Goal: Task Accomplishment & Management: Manage account settings

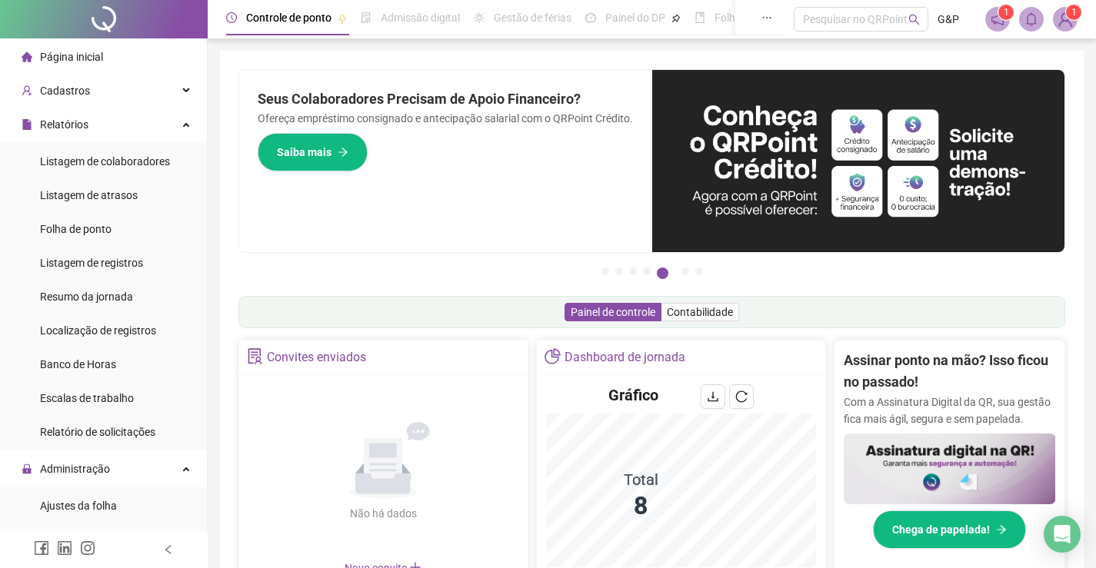
scroll to position [140, 0]
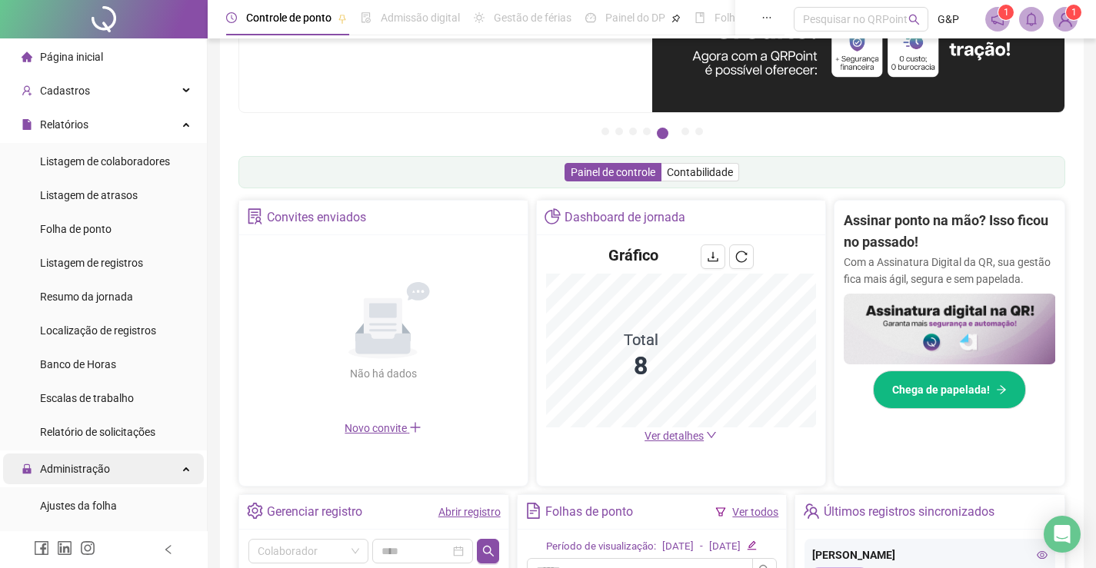
click at [108, 466] on div "Administração" at bounding box center [103, 469] width 201 height 31
click at [116, 467] on div "Administração" at bounding box center [103, 469] width 201 height 31
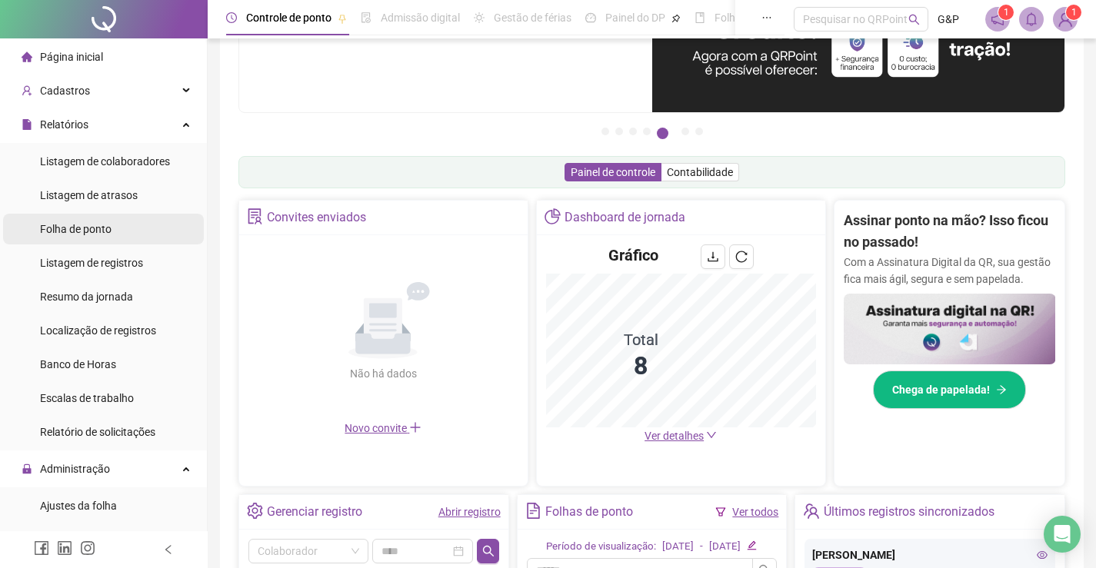
scroll to position [461, 0]
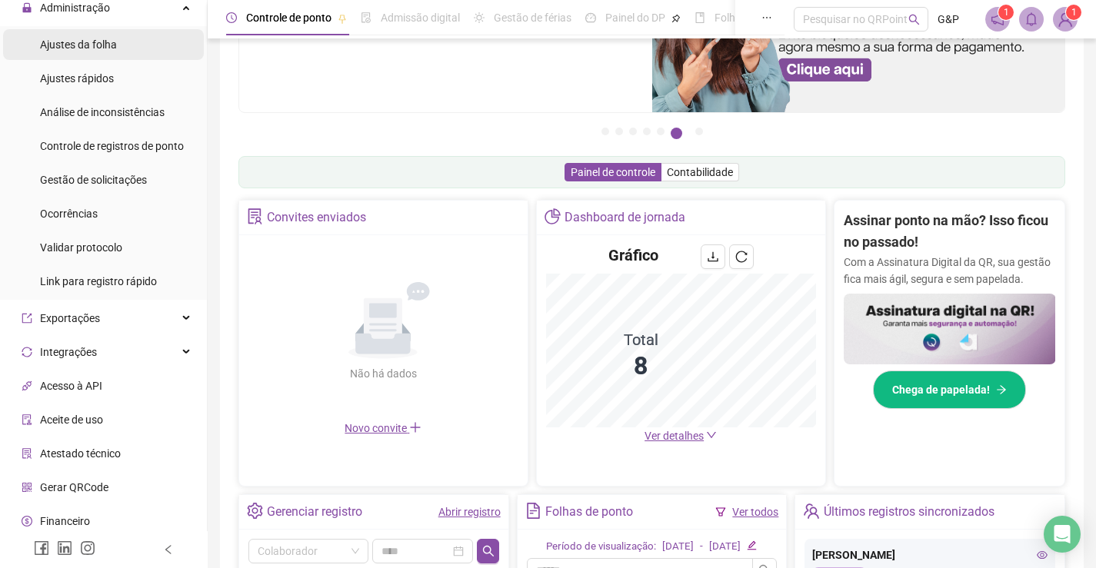
click at [55, 44] on span "Ajustes da folha" at bounding box center [78, 44] width 77 height 12
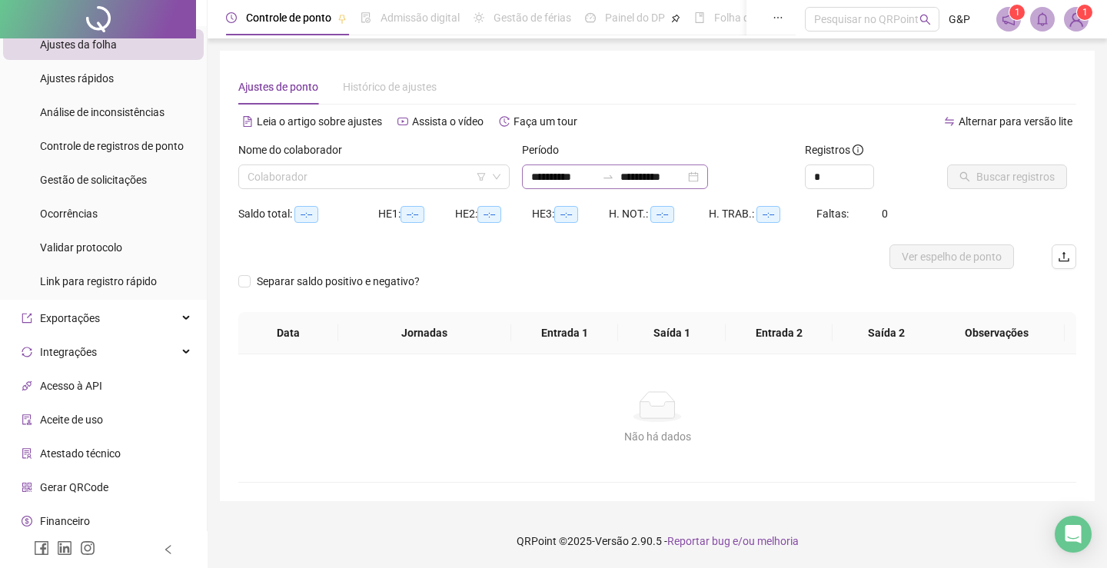
type input "**********"
click at [376, 171] on input "search" at bounding box center [367, 176] width 239 height 23
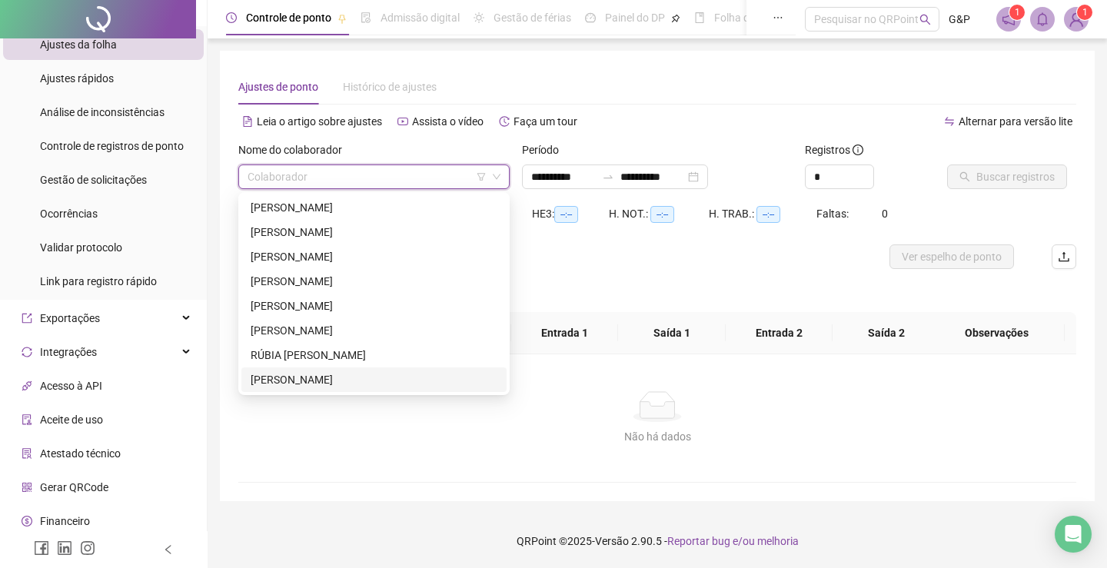
click at [350, 380] on div "[PERSON_NAME]" at bounding box center [374, 379] width 247 height 17
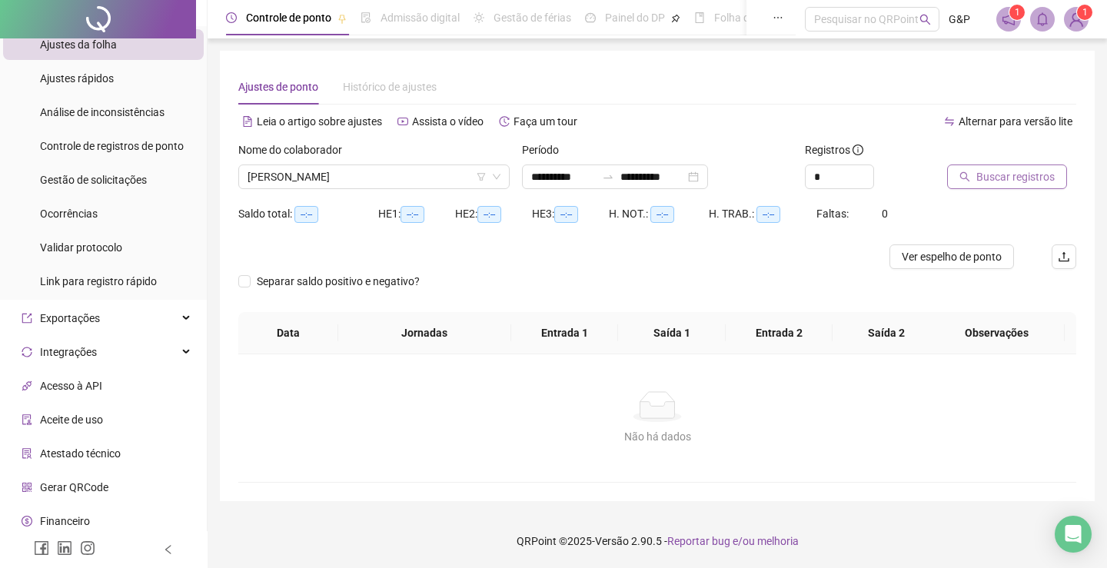
click at [977, 182] on span "Buscar registros" at bounding box center [1016, 176] width 78 height 17
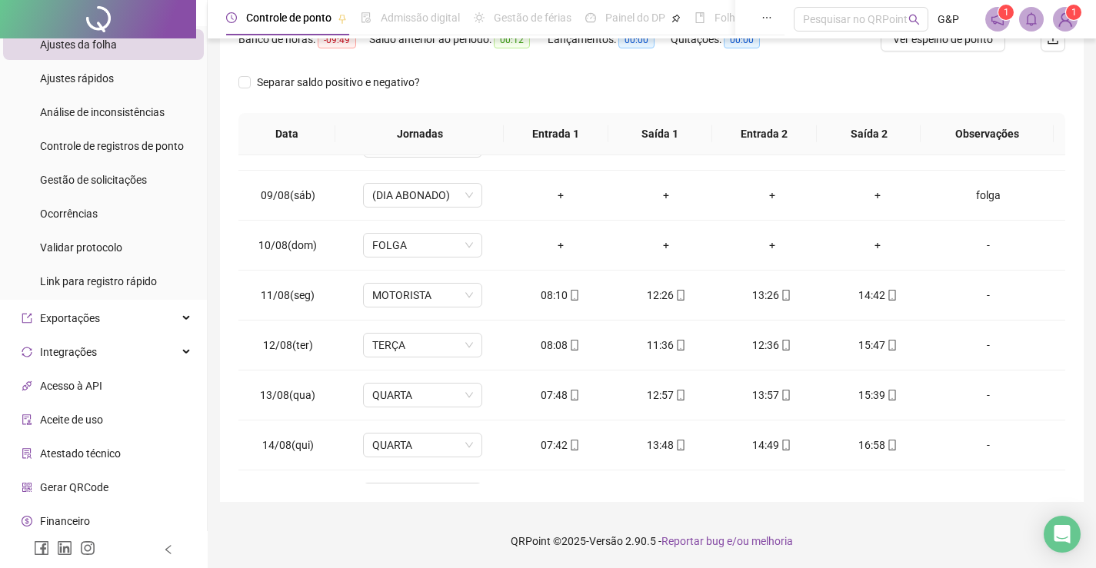
scroll to position [671, 0]
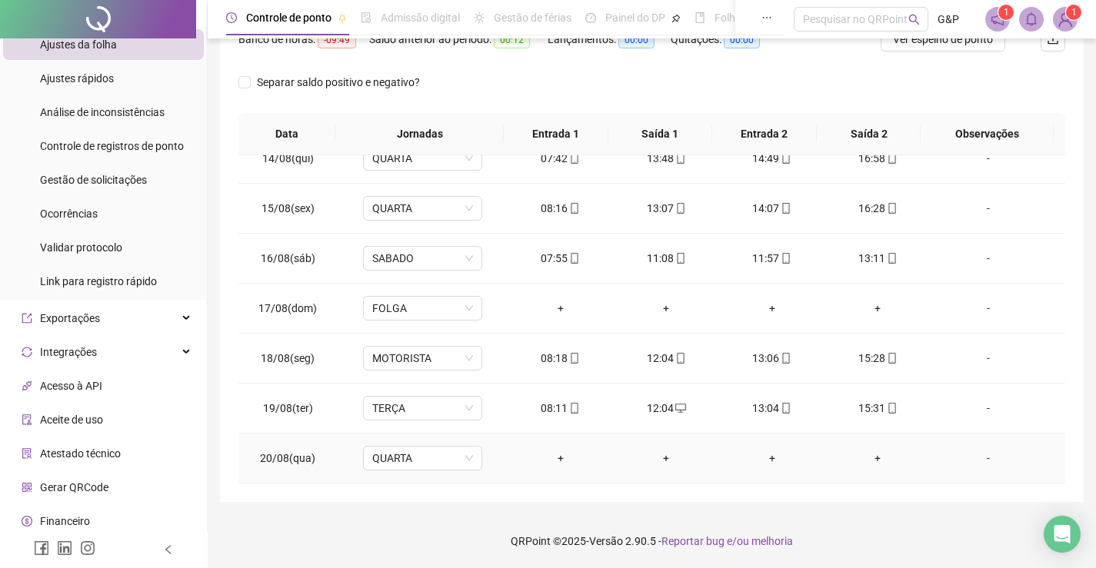
click at [979, 458] on div "-" at bounding box center [988, 458] width 91 height 17
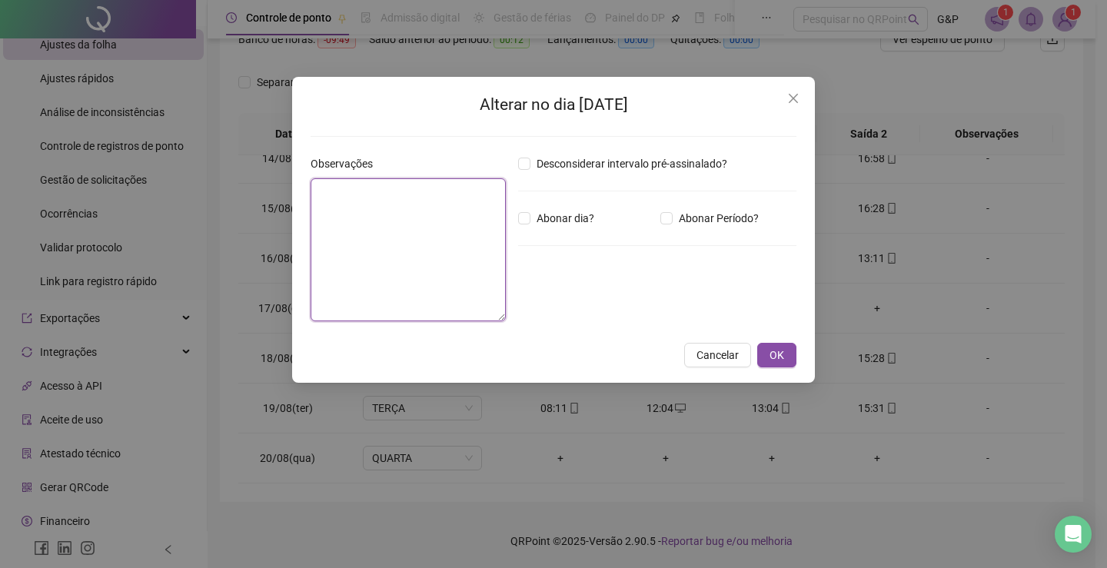
click at [401, 199] on textarea at bounding box center [408, 249] width 195 height 143
type textarea "**********"
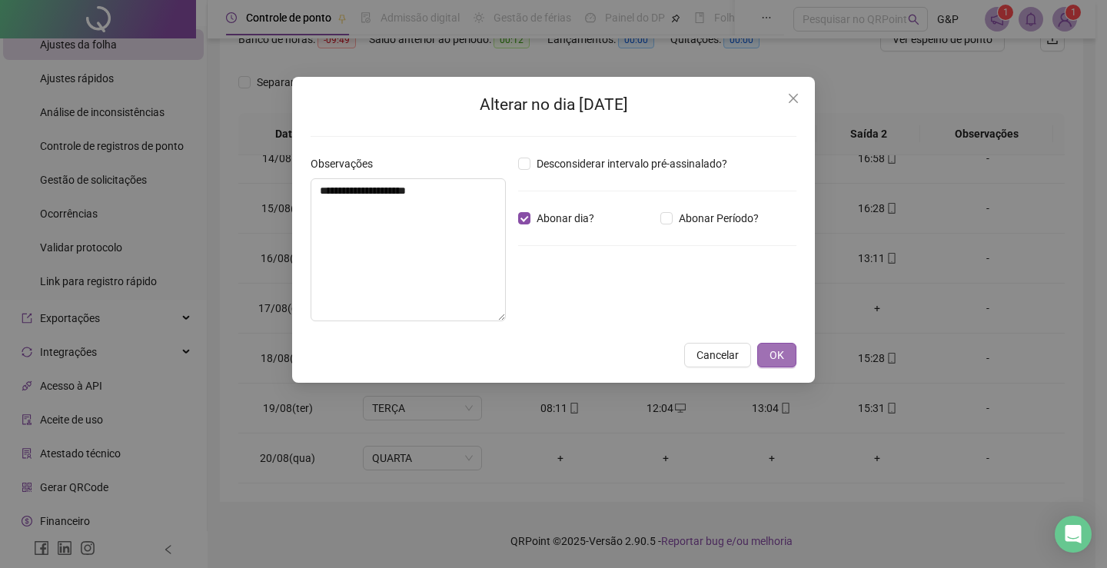
click at [791, 357] on button "OK" at bounding box center [777, 355] width 39 height 25
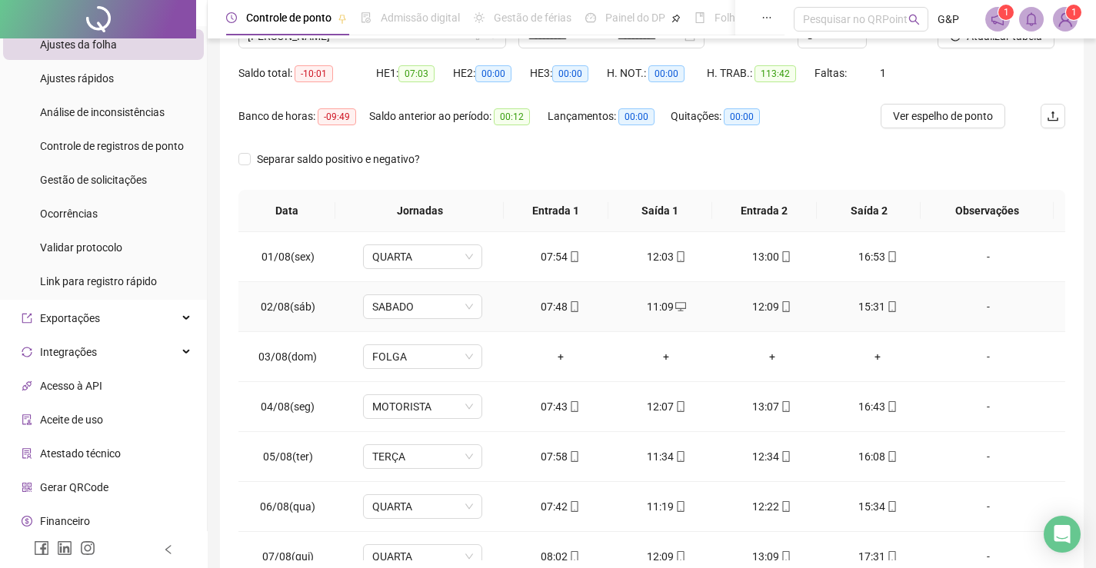
scroll to position [64, 0]
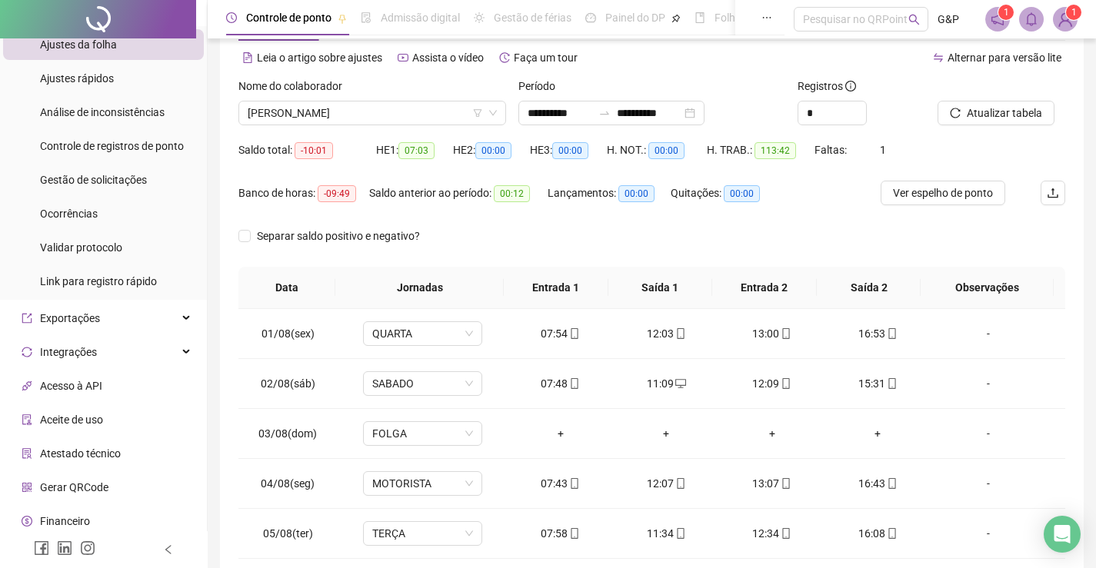
click at [660, 251] on div "Separar saldo positivo e negativo?" at bounding box center [651, 245] width 827 height 43
click at [1001, 109] on span "Atualizar tabela" at bounding box center [1004, 113] width 75 height 17
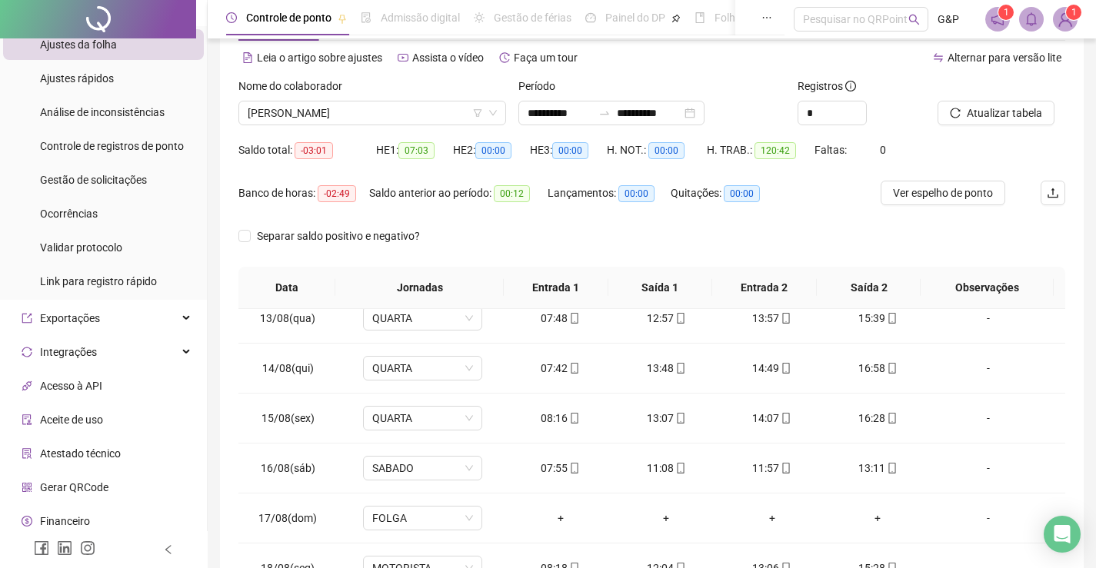
scroll to position [671, 0]
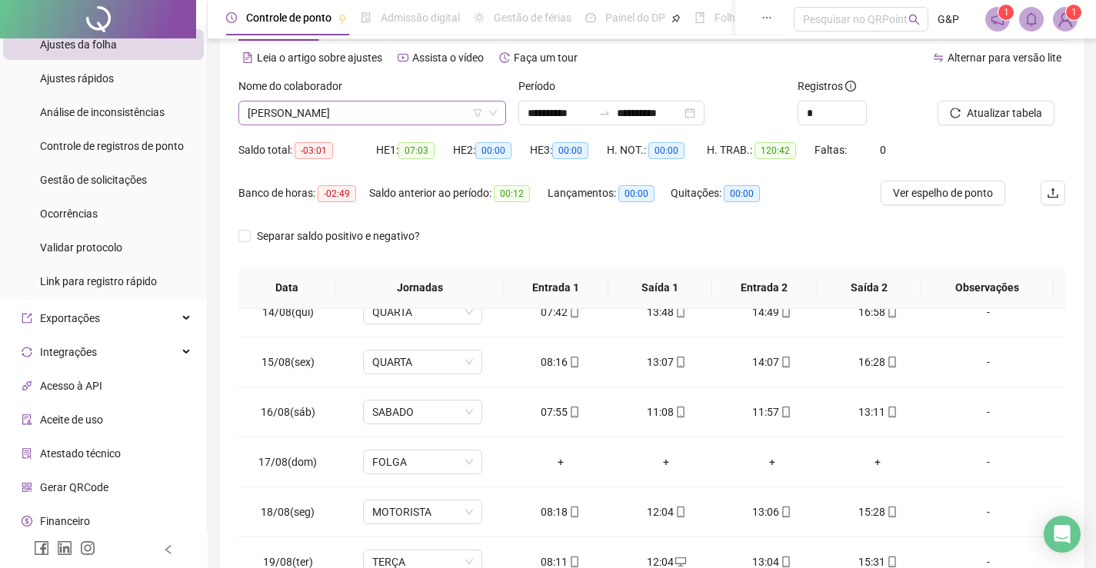
click at [324, 118] on span "[PERSON_NAME]" at bounding box center [372, 113] width 249 height 23
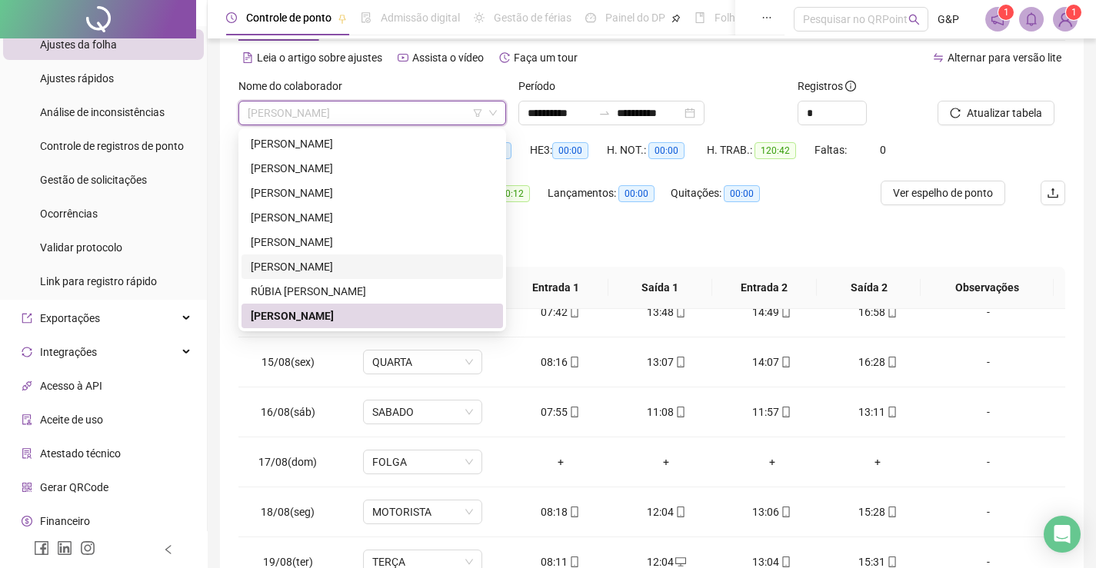
click at [333, 268] on div "[PERSON_NAME]" at bounding box center [372, 266] width 243 height 17
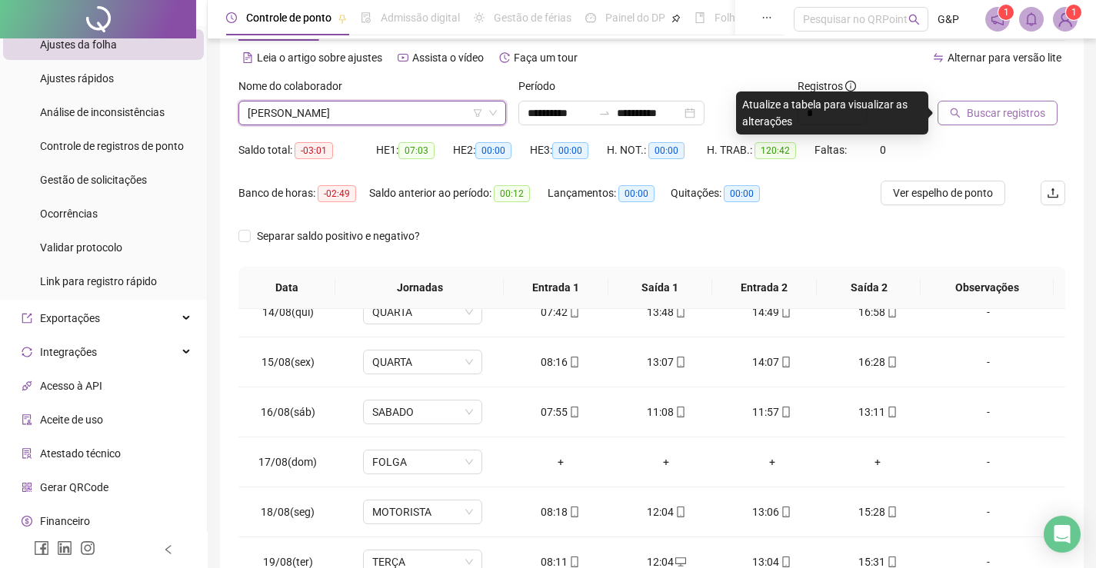
click at [977, 112] on span "Buscar registros" at bounding box center [1006, 113] width 78 height 17
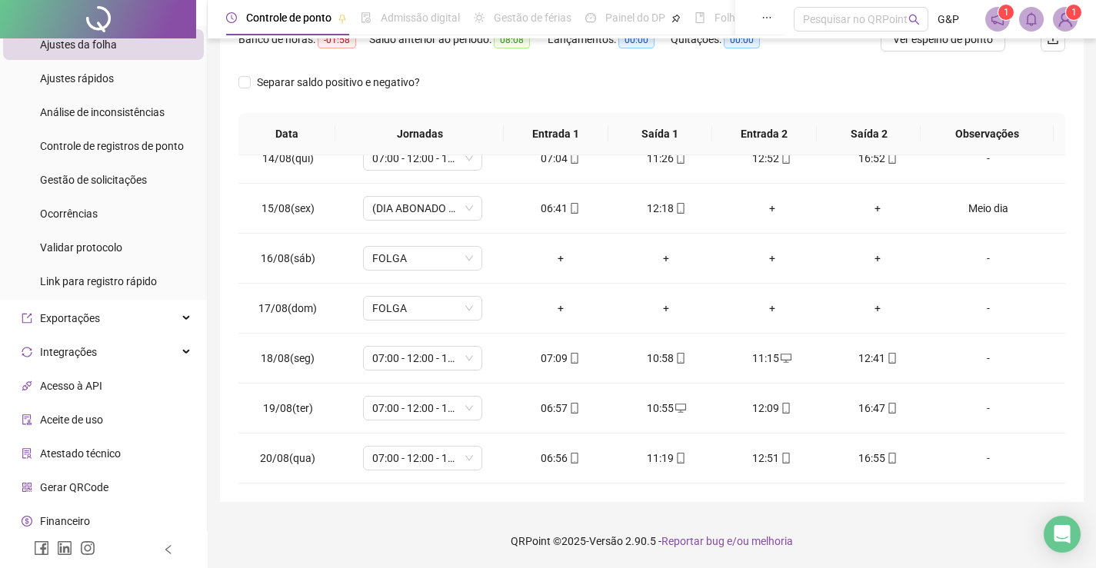
scroll to position [0, 0]
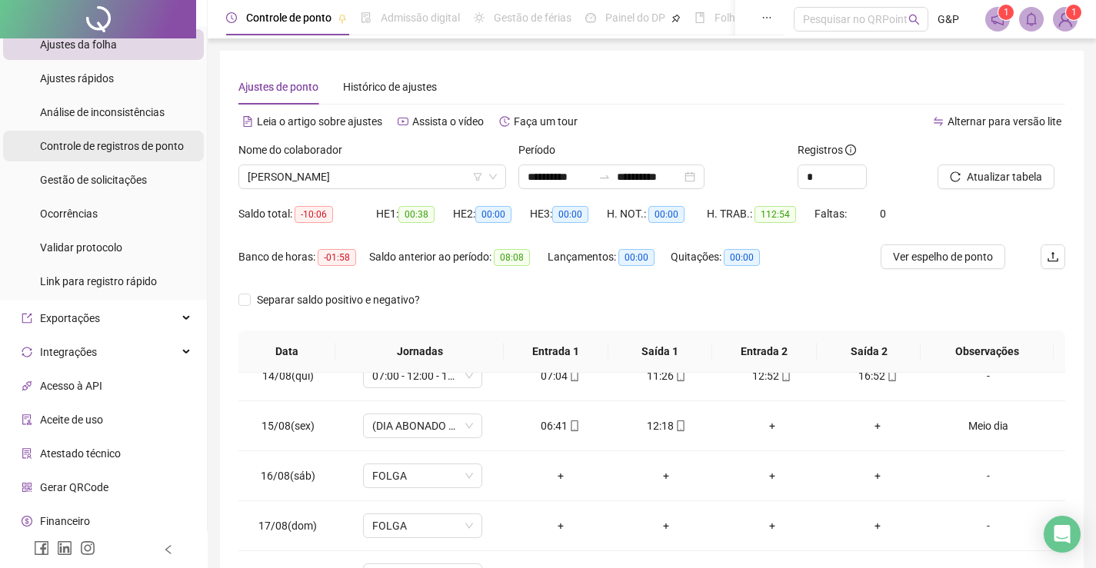
click at [124, 138] on div "Controle de registros de ponto" at bounding box center [112, 146] width 144 height 31
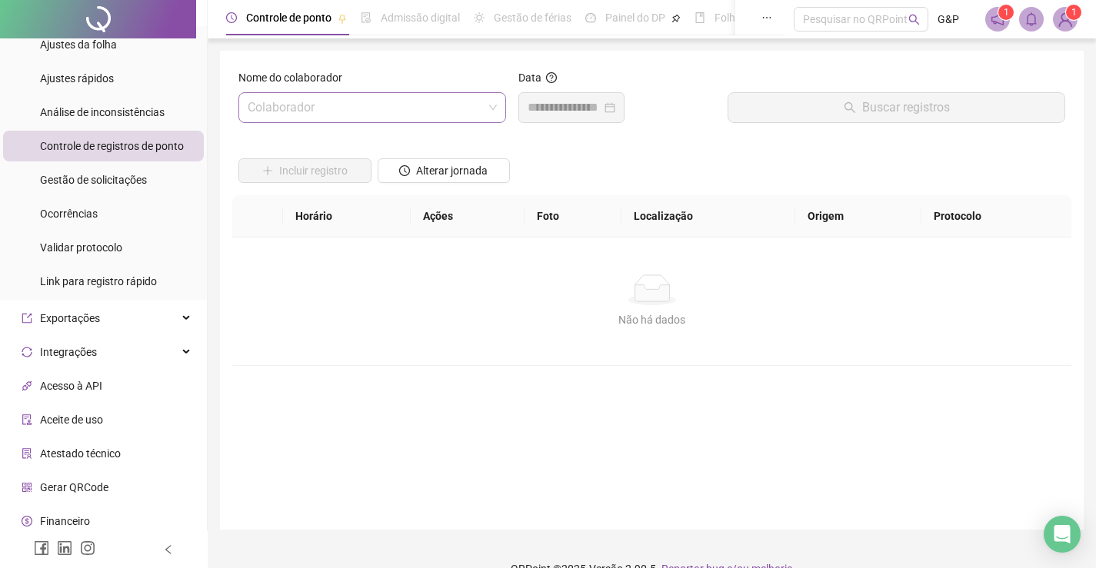
click at [361, 110] on input "search" at bounding box center [365, 107] width 235 height 29
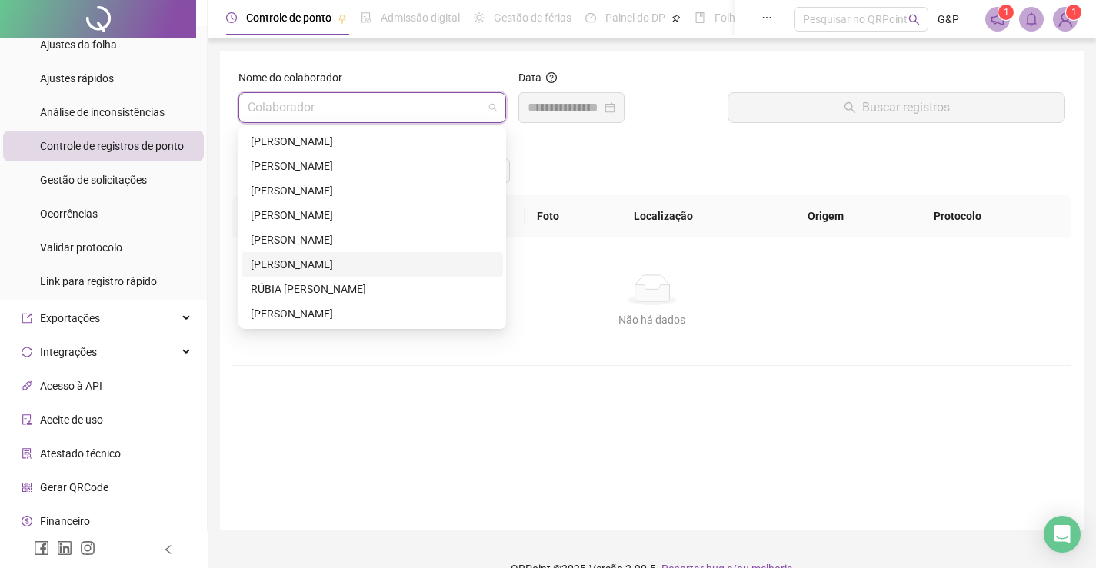
click at [359, 265] on div "[PERSON_NAME]" at bounding box center [372, 264] width 243 height 17
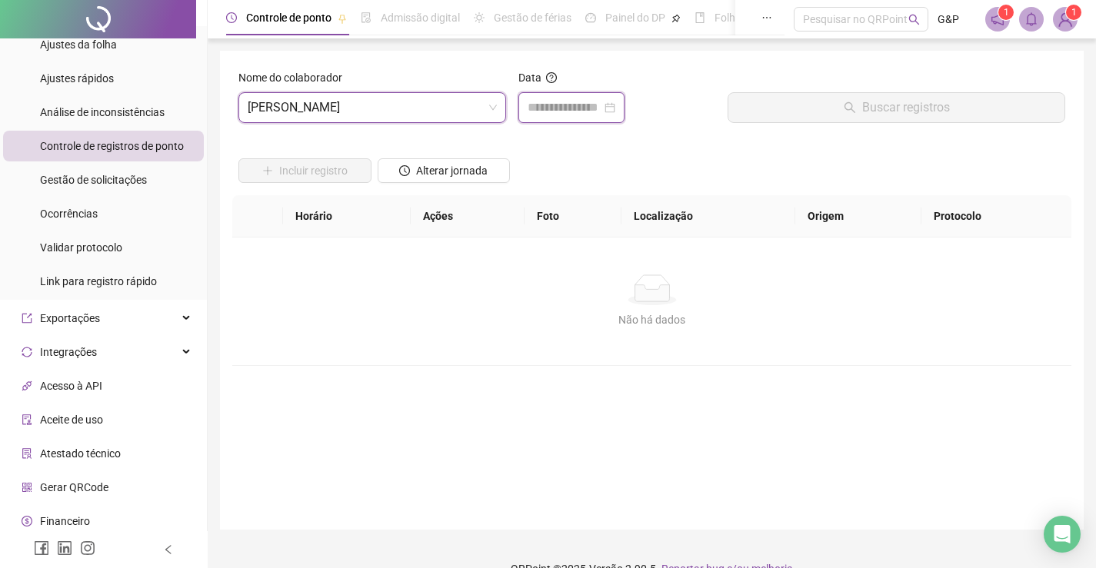
click at [594, 108] on input at bounding box center [565, 107] width 74 height 18
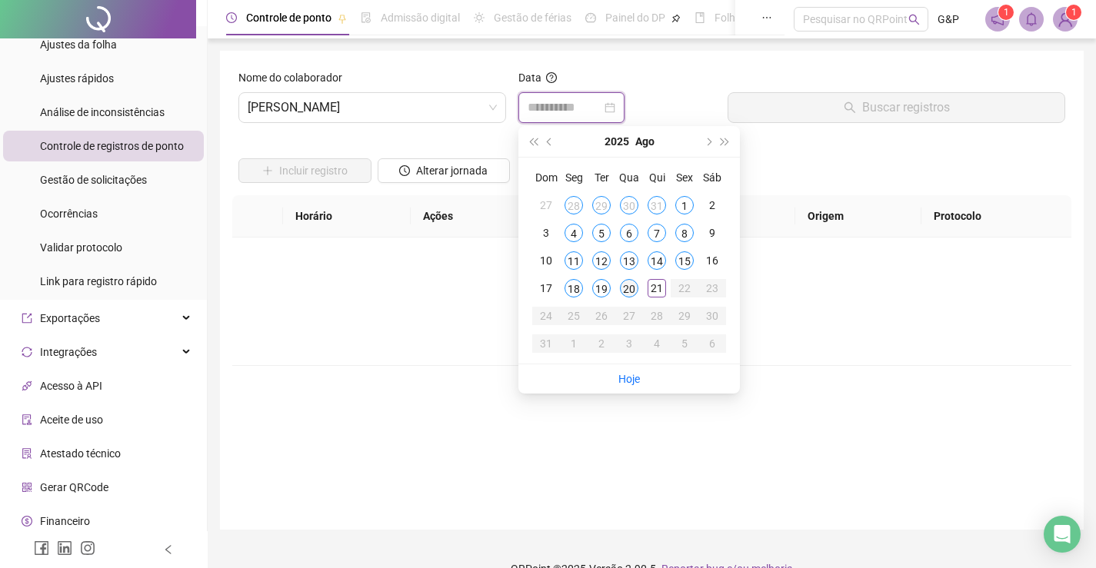
type input "**********"
click at [578, 288] on div "18" at bounding box center [573, 288] width 18 height 18
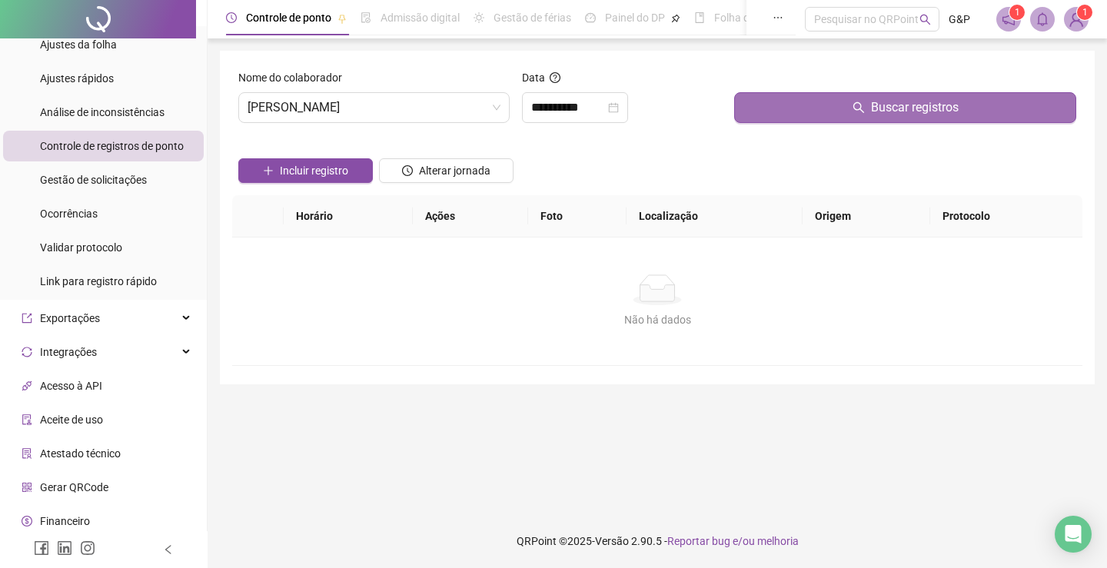
click at [784, 116] on button "Buscar registros" at bounding box center [905, 107] width 342 height 31
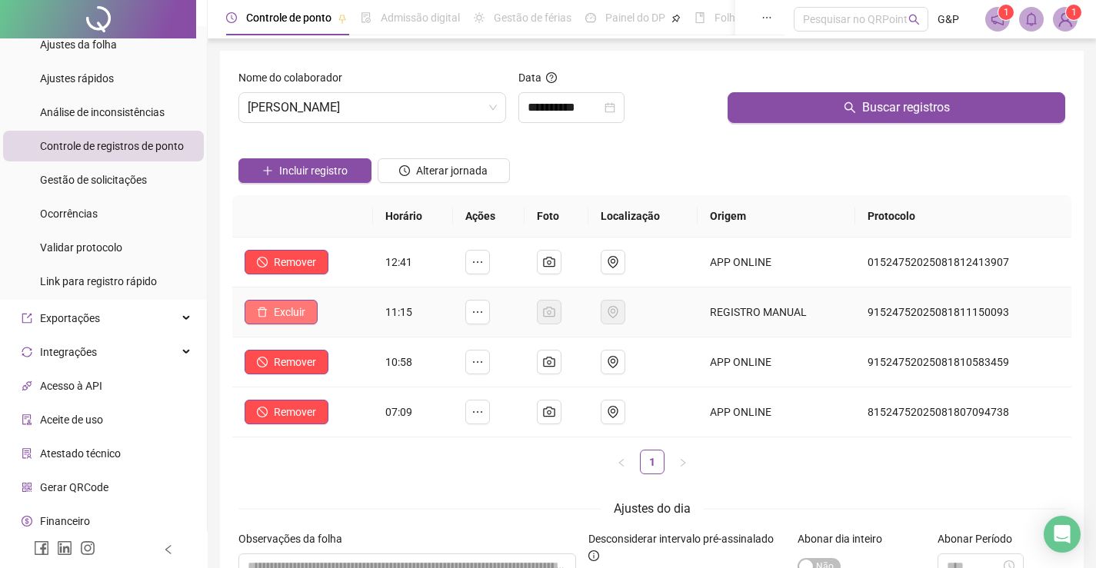
click at [263, 305] on button "Excluir" at bounding box center [281, 312] width 73 height 25
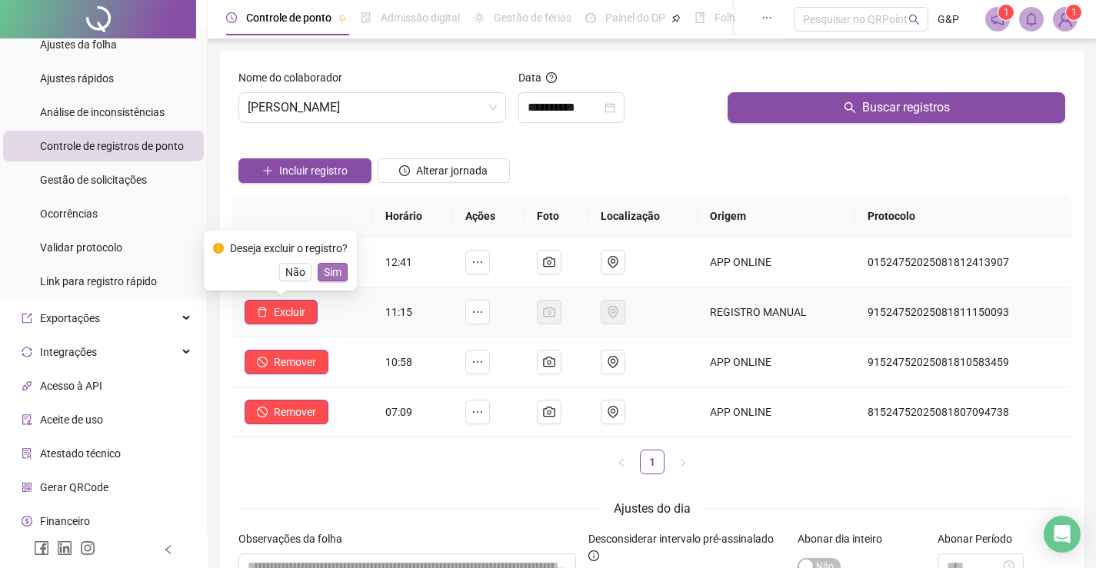
click at [327, 278] on span "Sim" at bounding box center [333, 272] width 18 height 17
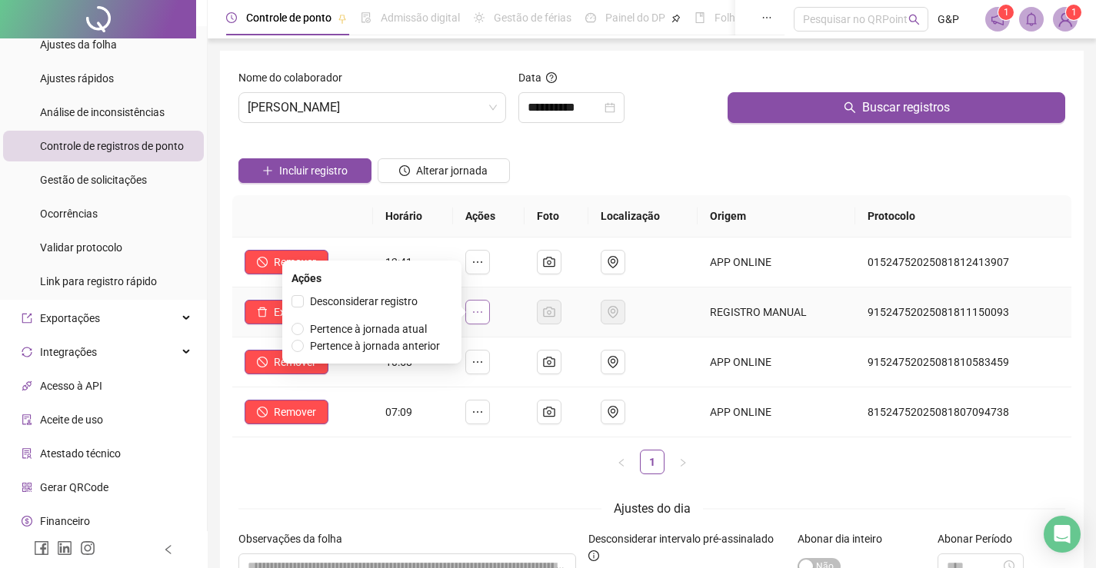
click at [475, 311] on button "button" at bounding box center [477, 312] width 25 height 25
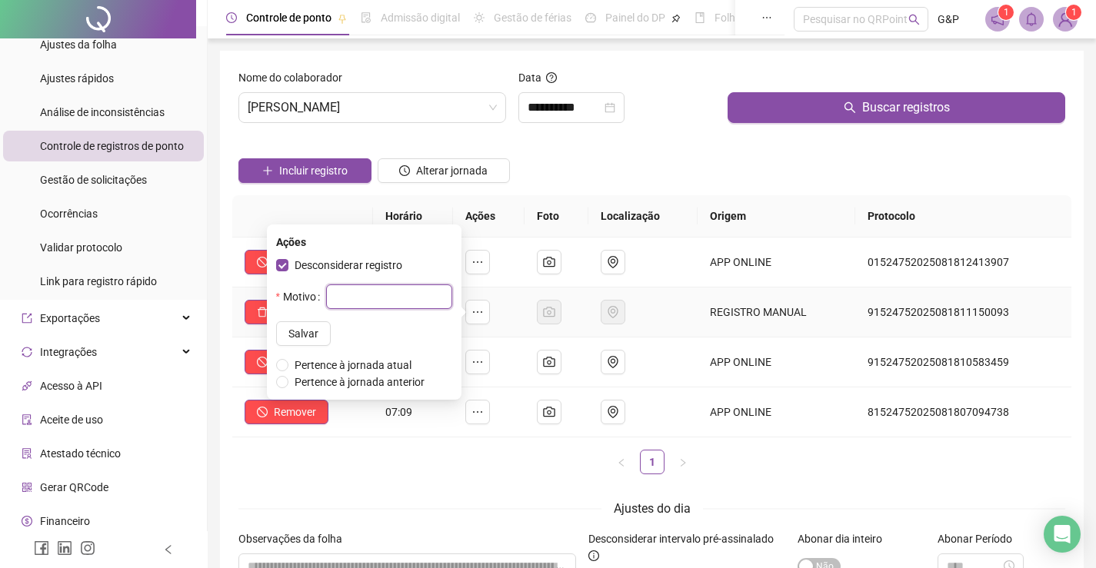
click at [326, 296] on input "text" at bounding box center [389, 297] width 126 height 25
type input "******"
click at [296, 336] on span "Salvar" at bounding box center [303, 333] width 30 height 17
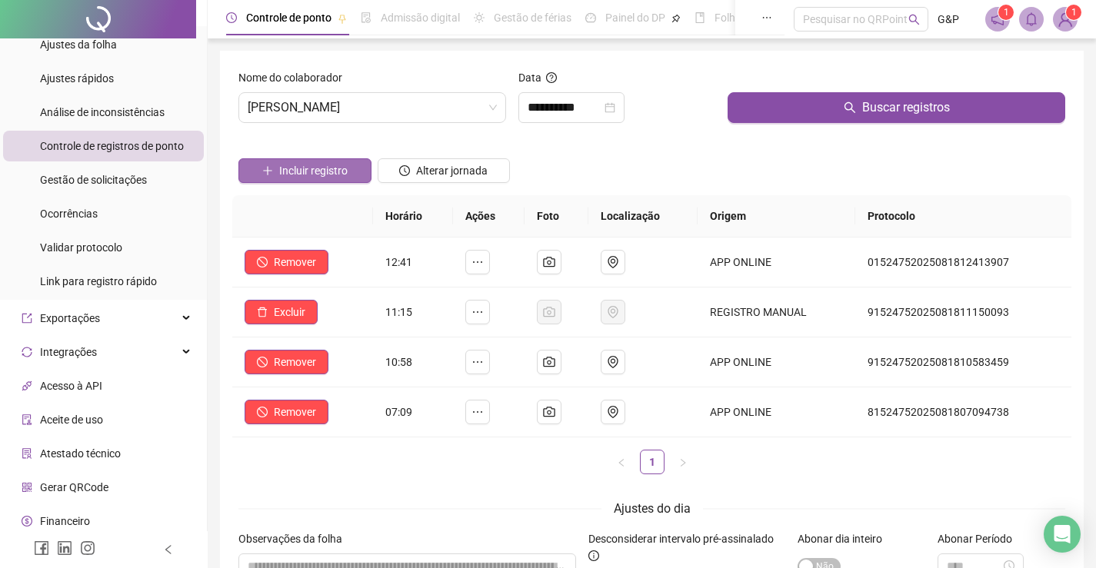
click at [325, 166] on span "Incluir registro" at bounding box center [313, 170] width 68 height 17
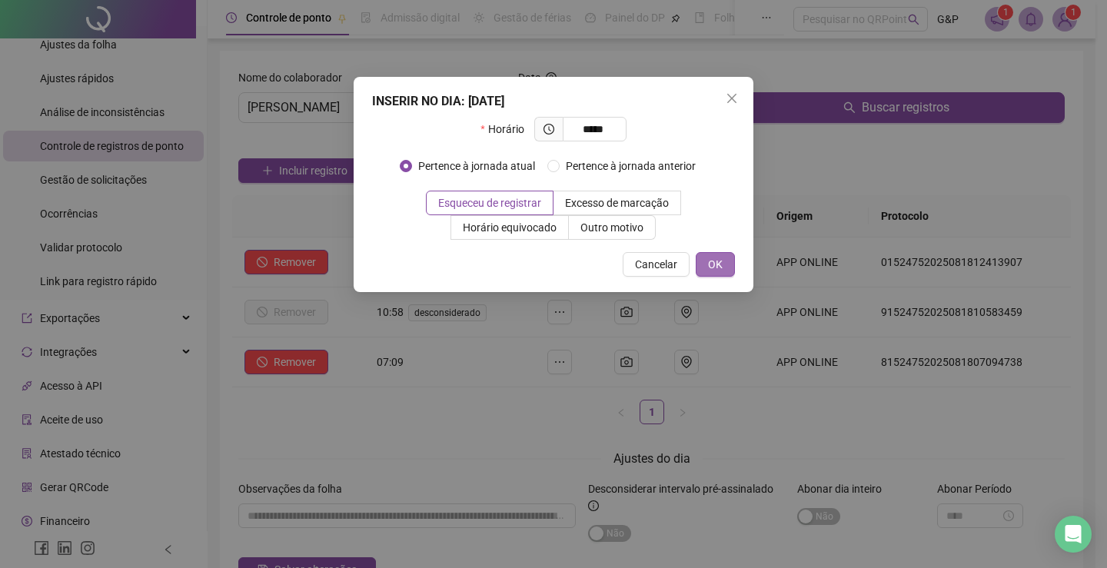
type input "*****"
click at [712, 260] on span "OK" at bounding box center [715, 264] width 15 height 17
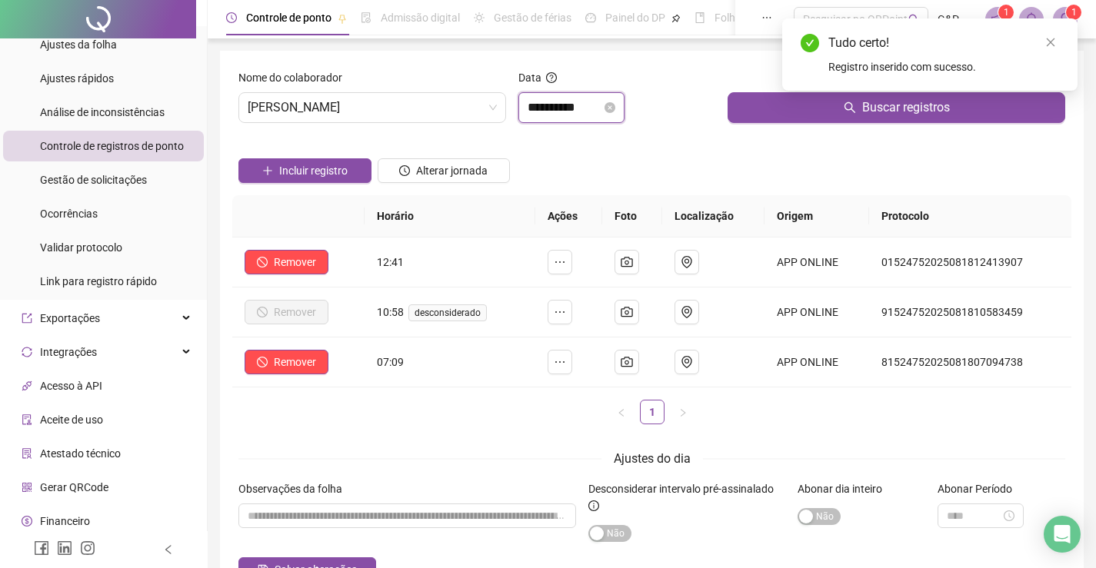
click at [589, 110] on input "**********" at bounding box center [565, 107] width 74 height 18
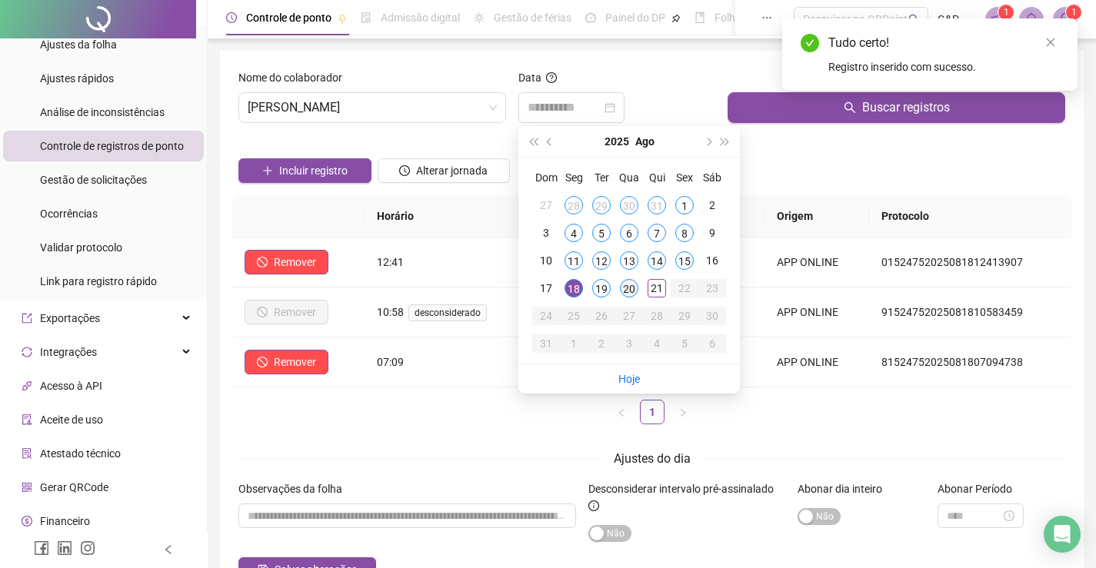
click at [627, 288] on div "20" at bounding box center [629, 288] width 18 height 18
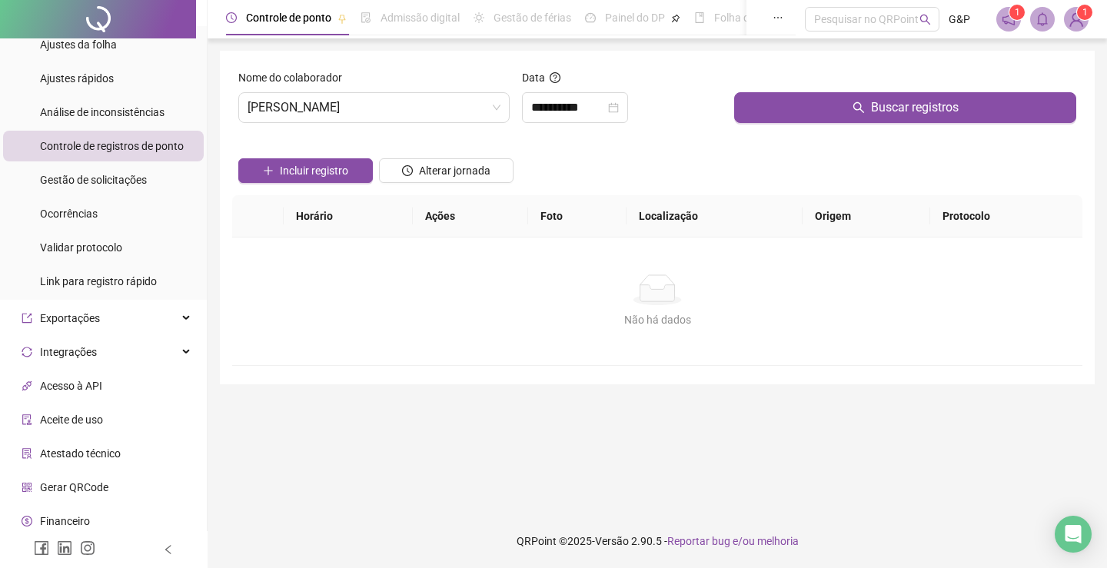
click at [750, 123] on div "Buscar registros" at bounding box center [905, 102] width 355 height 66
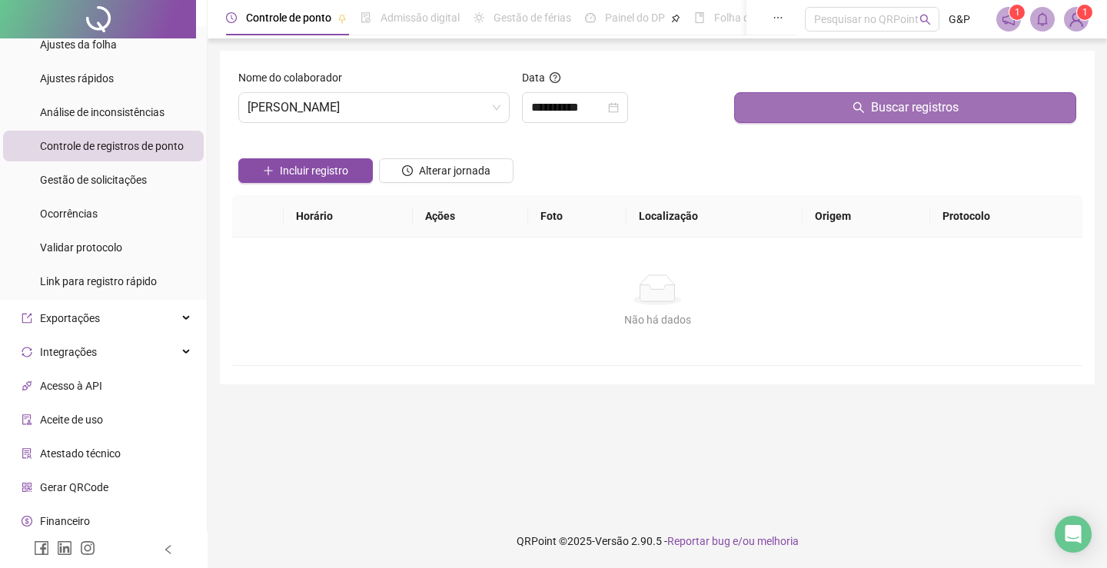
click at [764, 116] on button "Buscar registros" at bounding box center [905, 107] width 342 height 31
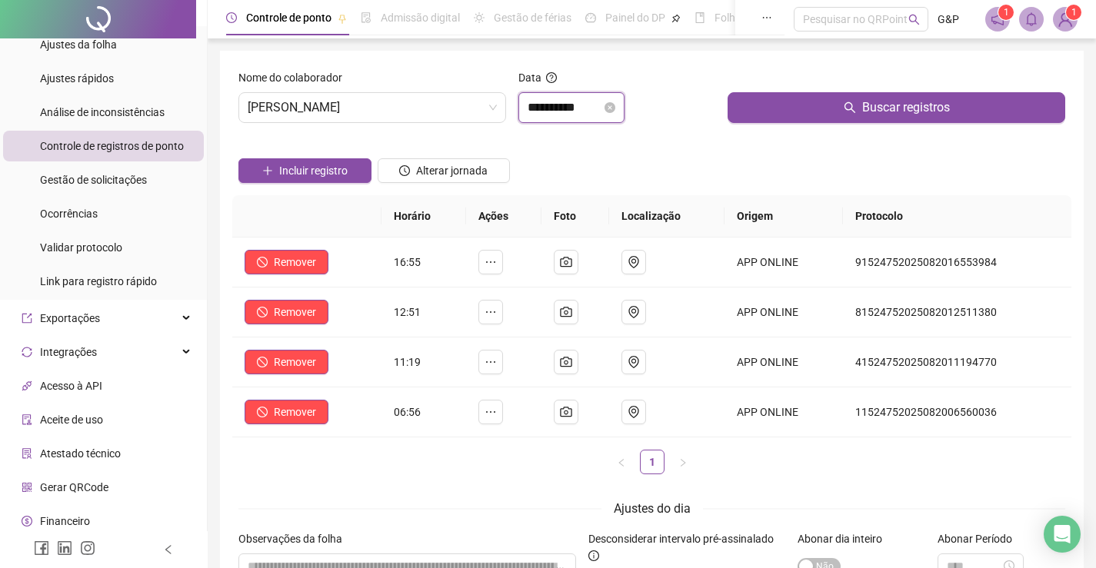
click at [575, 105] on input "**********" at bounding box center [565, 107] width 74 height 18
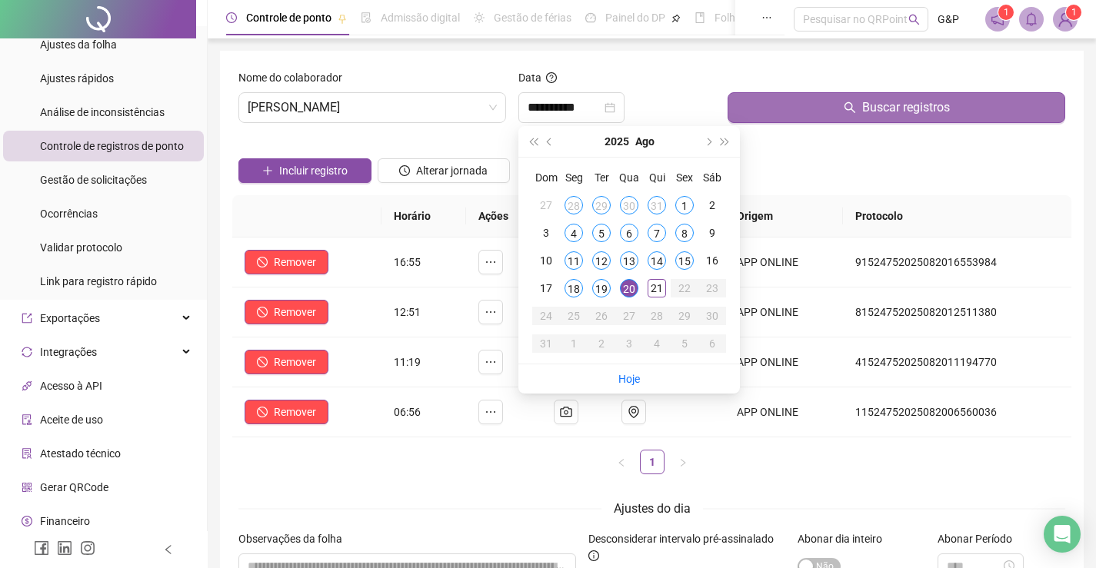
click at [768, 105] on button "Buscar registros" at bounding box center [897, 107] width 338 height 31
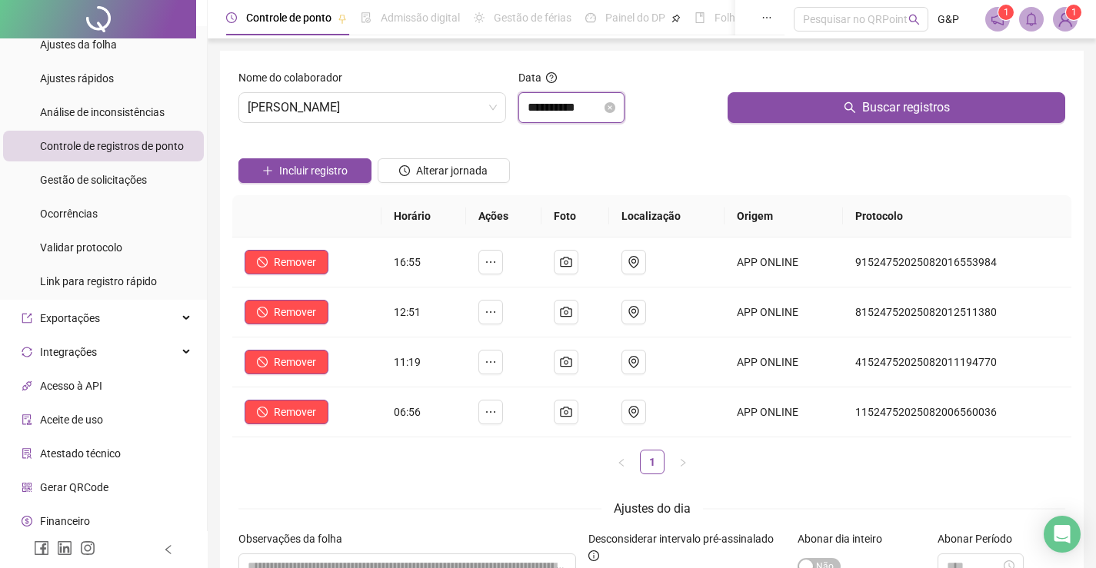
click at [572, 98] on input "**********" at bounding box center [565, 107] width 74 height 18
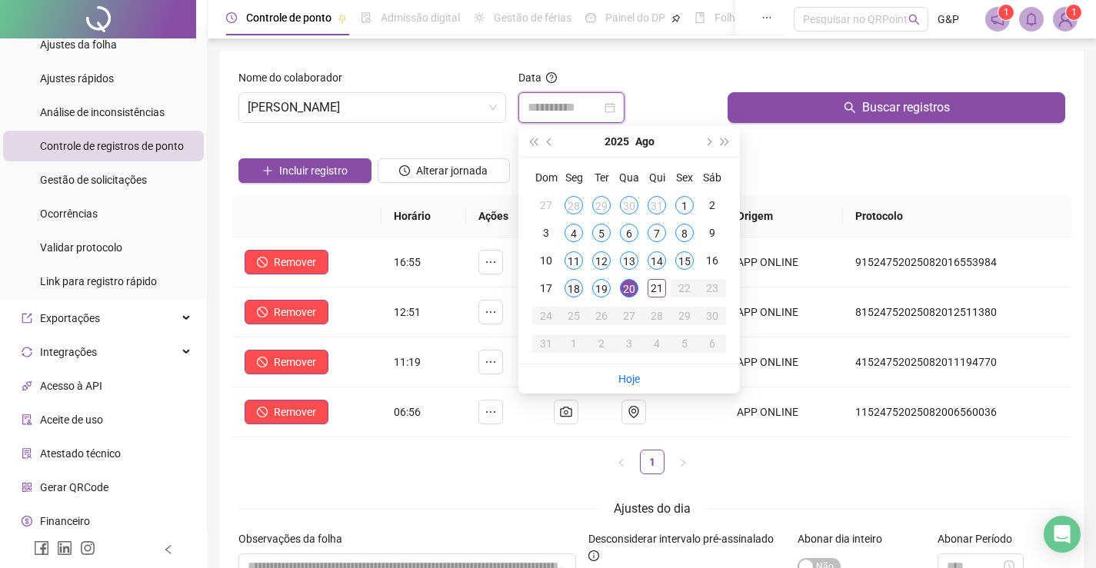
type input "**********"
click at [575, 284] on div "18" at bounding box center [573, 288] width 18 height 18
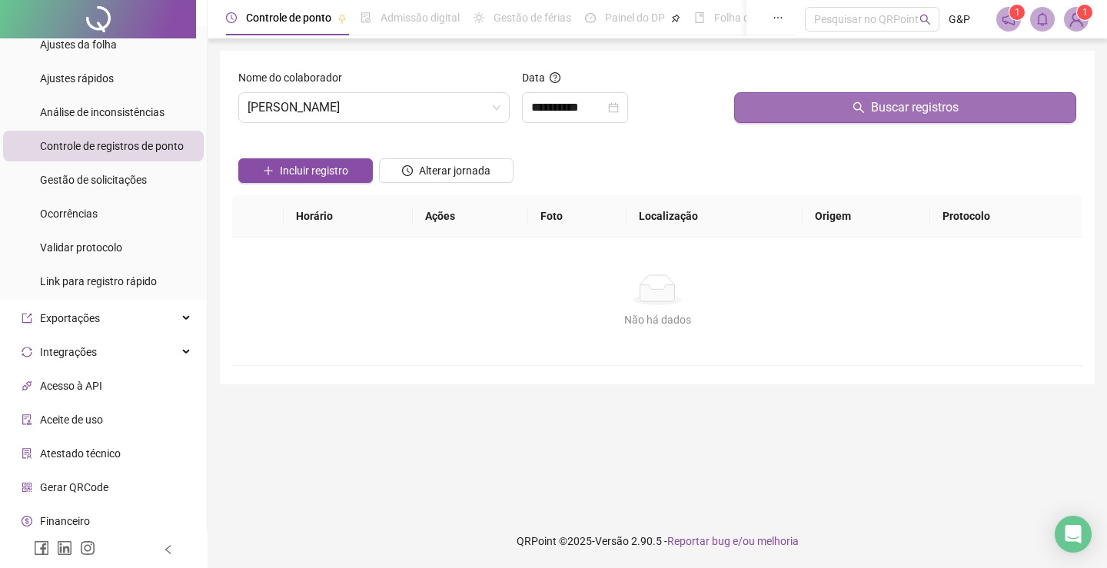
click at [764, 108] on button "Buscar registros" at bounding box center [905, 107] width 342 height 31
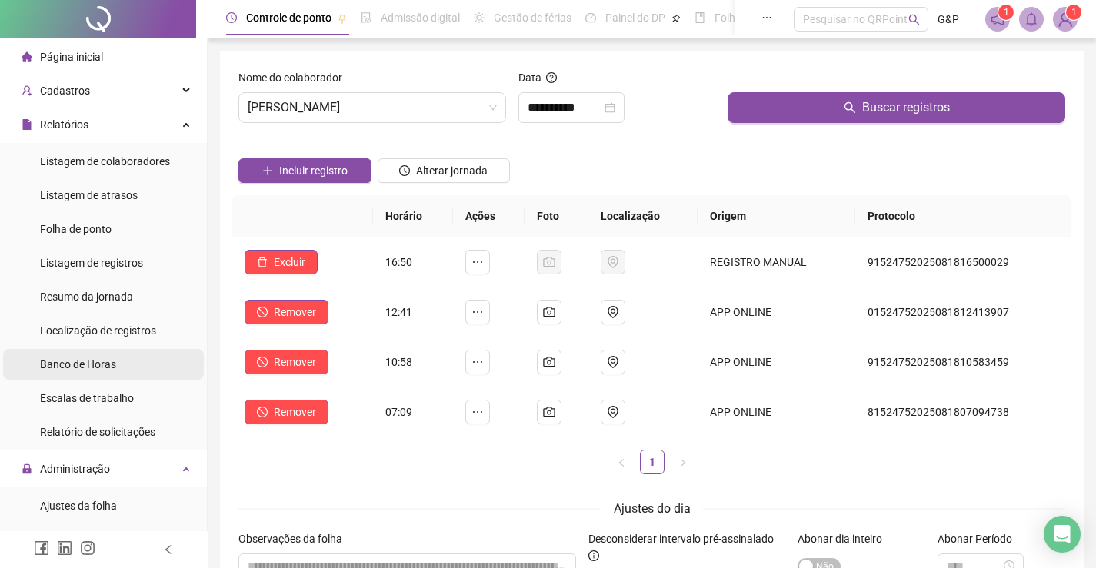
click at [80, 368] on span "Banco de Horas" at bounding box center [78, 364] width 76 height 12
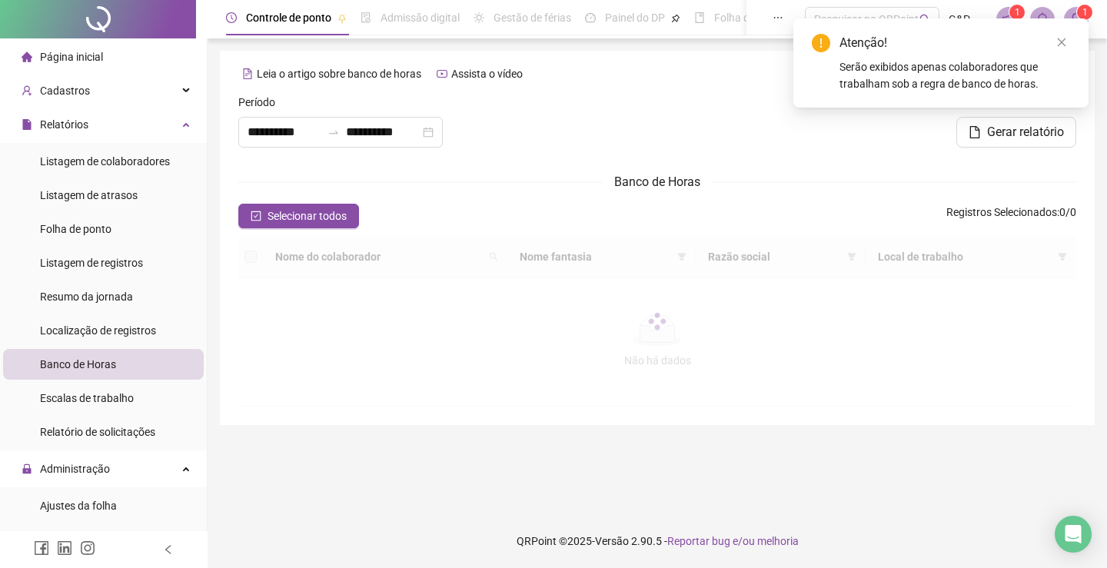
type input "**********"
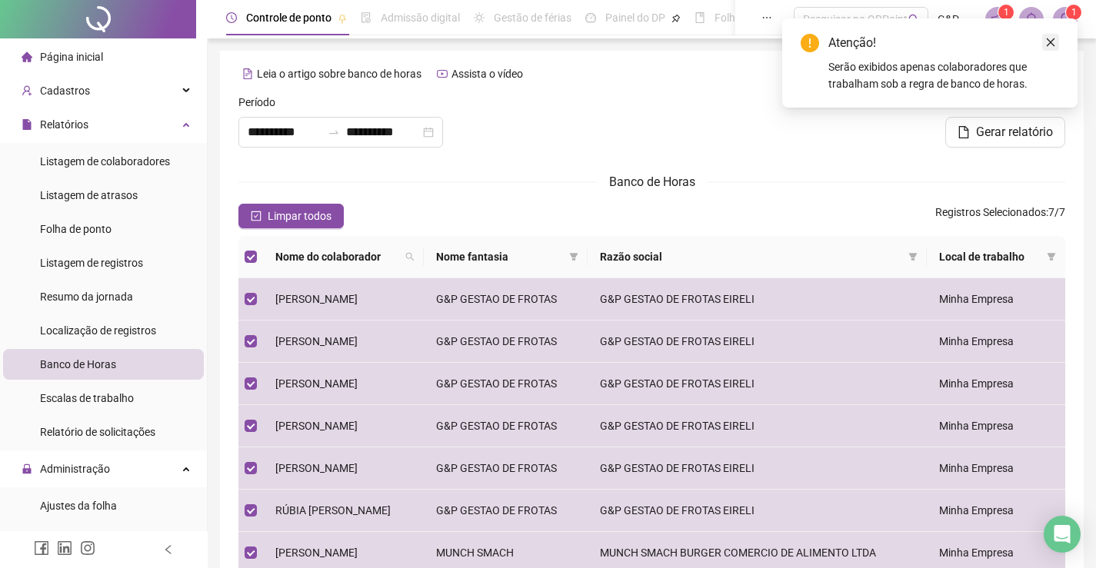
click at [1049, 42] on icon "close" at bounding box center [1050, 42] width 11 height 11
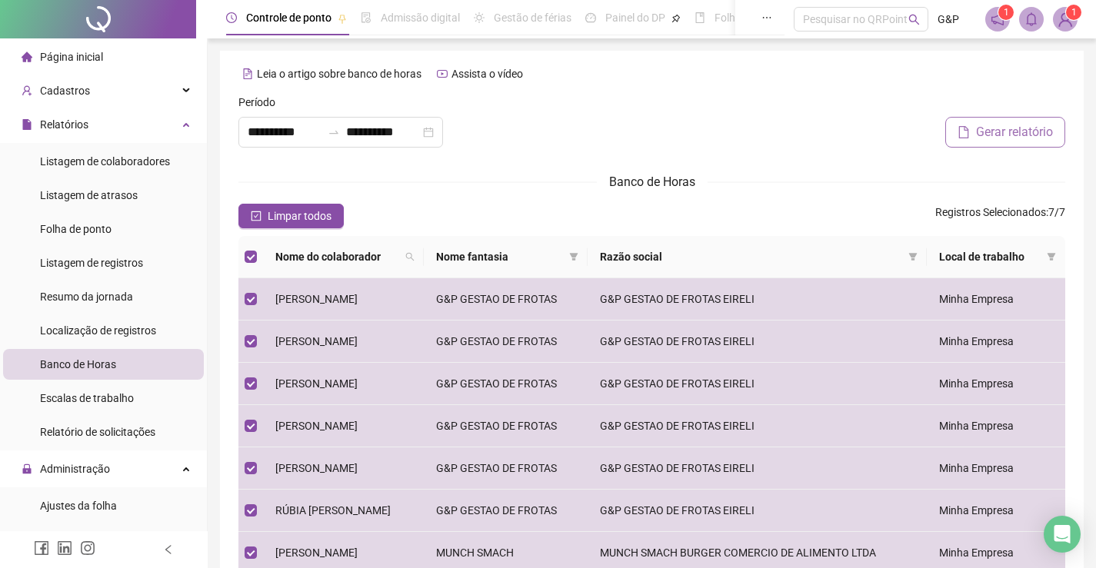
click at [1015, 135] on span "Gerar relatório" at bounding box center [1014, 132] width 77 height 18
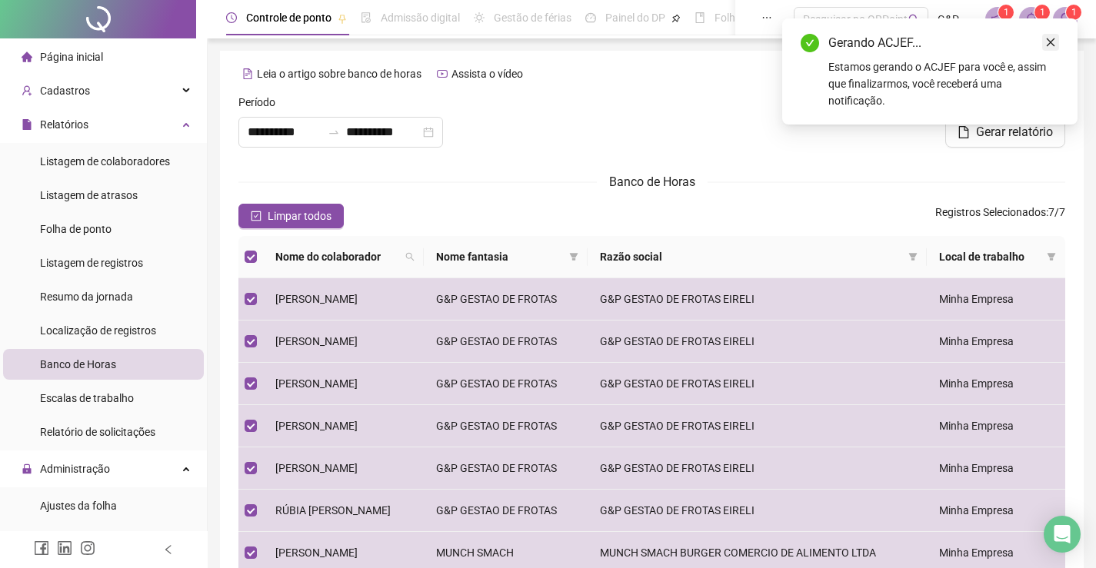
click at [1053, 40] on icon "close" at bounding box center [1051, 42] width 8 height 8
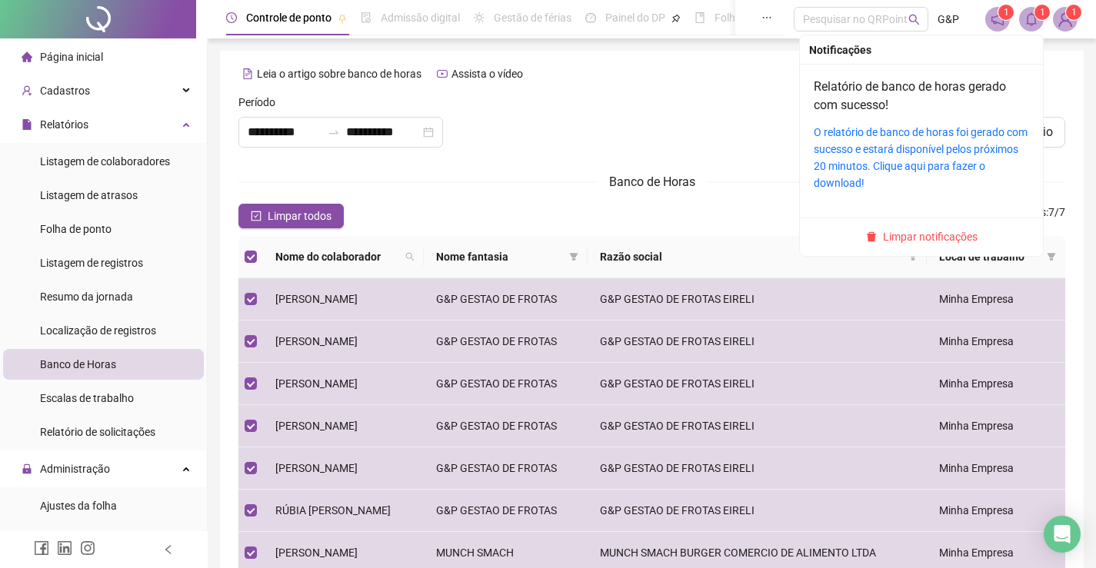
click at [1041, 24] on span at bounding box center [1031, 19] width 25 height 25
click at [1025, 20] on icon "bell" at bounding box center [1031, 19] width 14 height 14
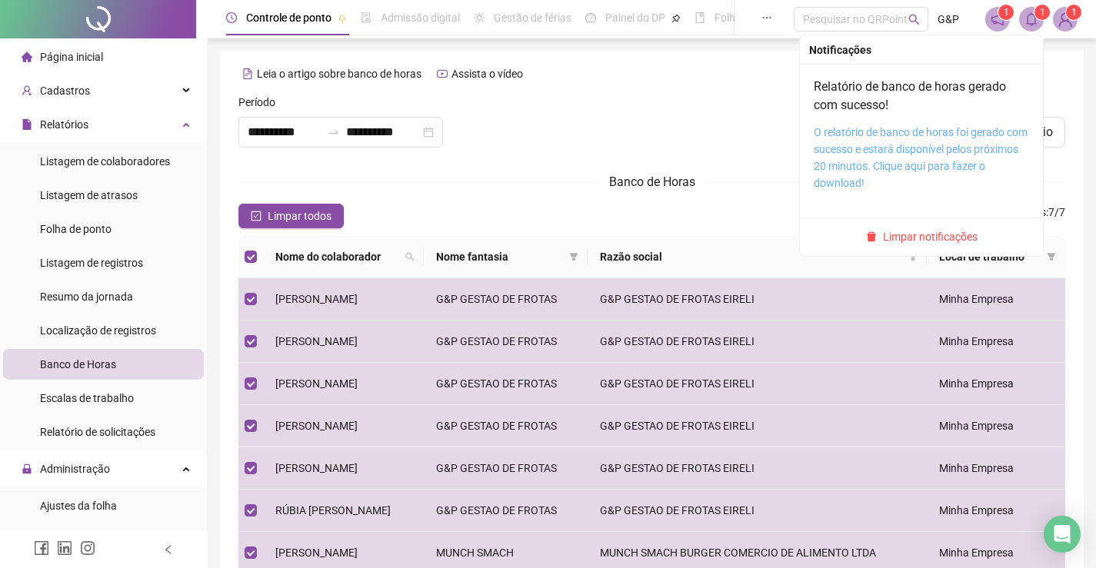
click at [902, 133] on link "O relatório de banco de horas foi gerado com sucesso e estará disponível pelos …" at bounding box center [921, 157] width 214 height 63
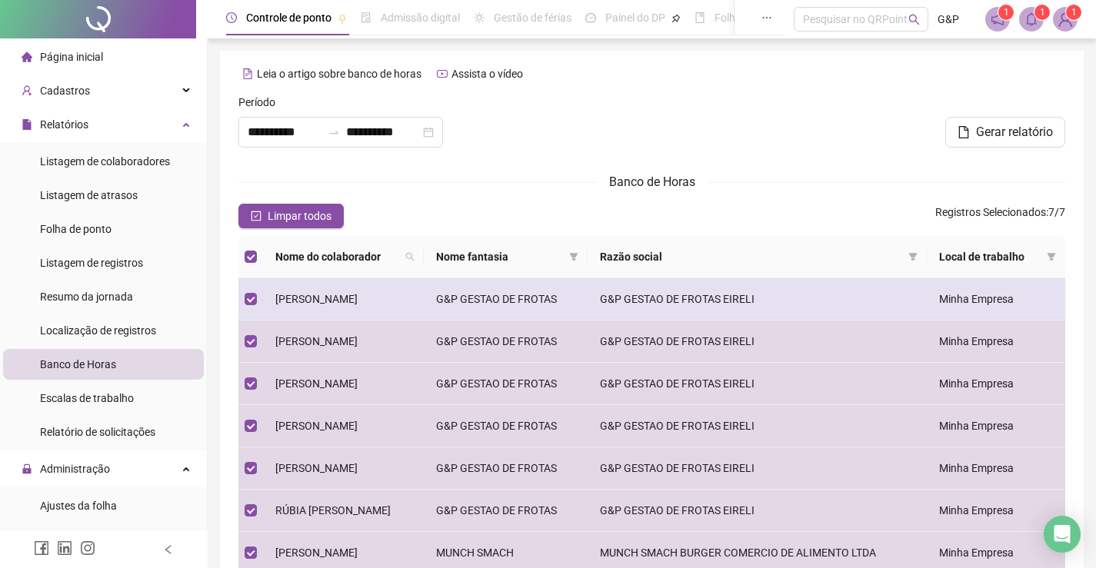
scroll to position [140, 0]
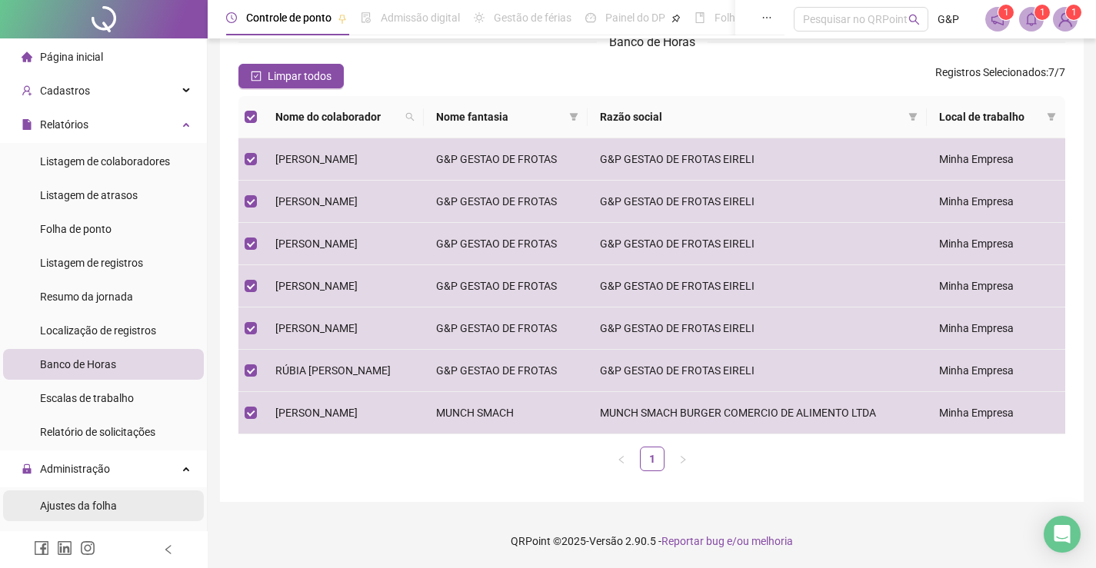
click at [105, 509] on span "Ajustes da folha" at bounding box center [78, 506] width 77 height 12
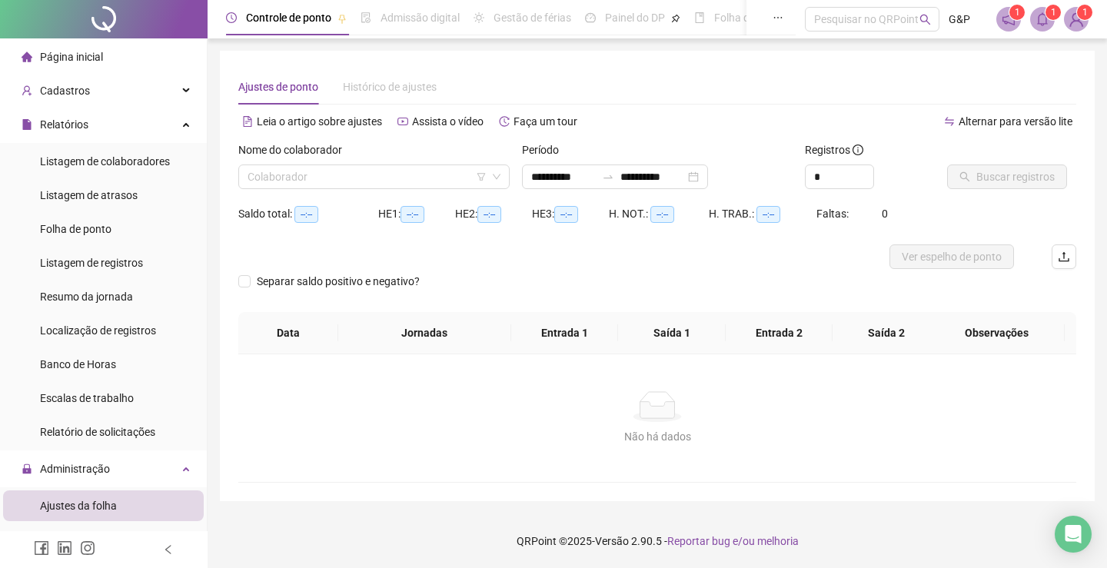
type input "**********"
click at [402, 174] on input "search" at bounding box center [367, 176] width 239 height 23
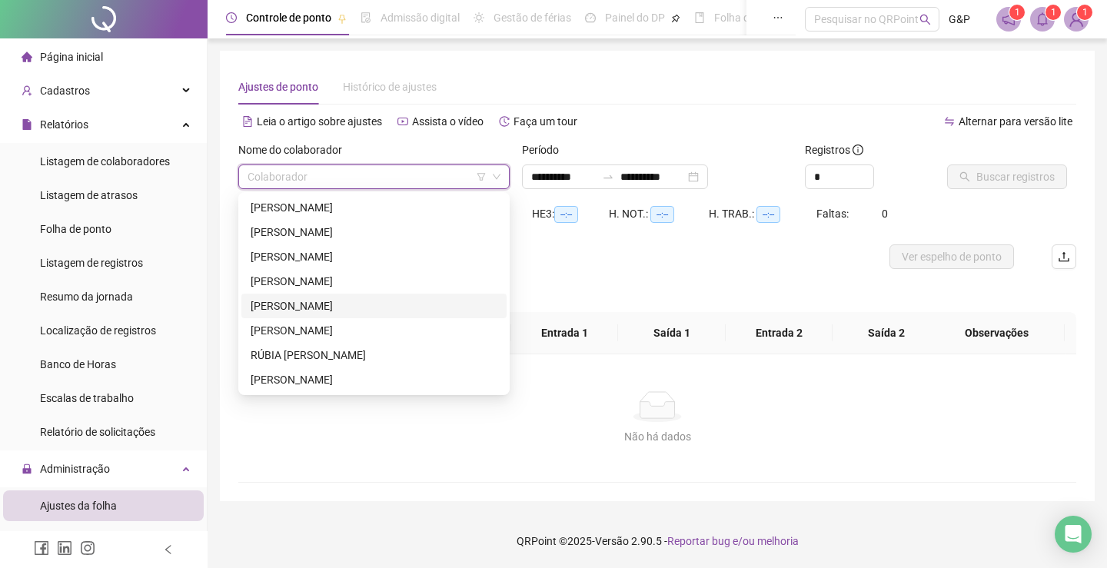
click at [338, 305] on div "[PERSON_NAME]" at bounding box center [374, 306] width 247 height 17
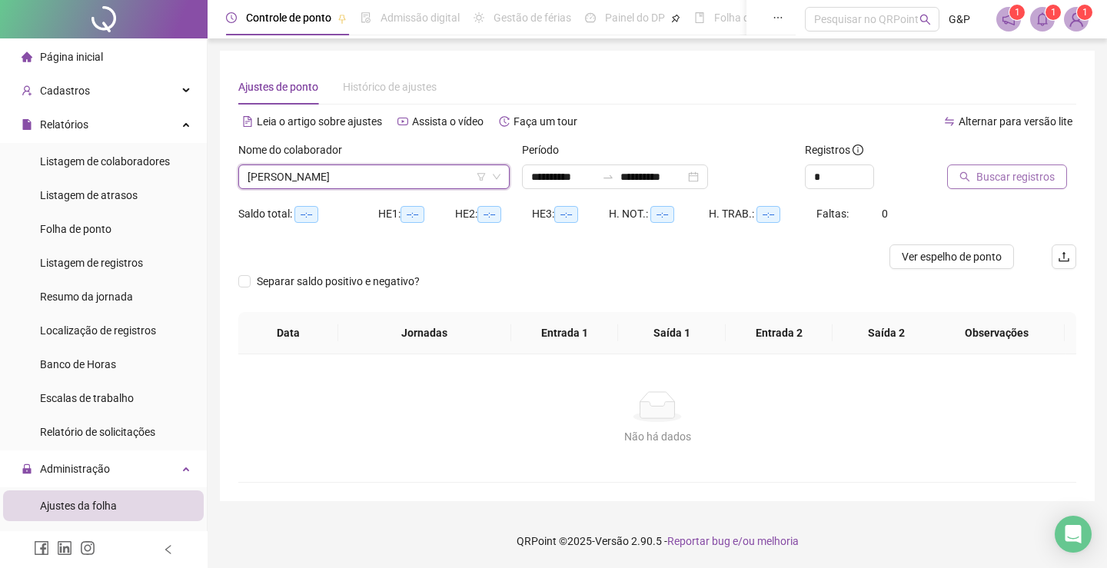
click at [981, 181] on span "Buscar registros" at bounding box center [1016, 176] width 78 height 17
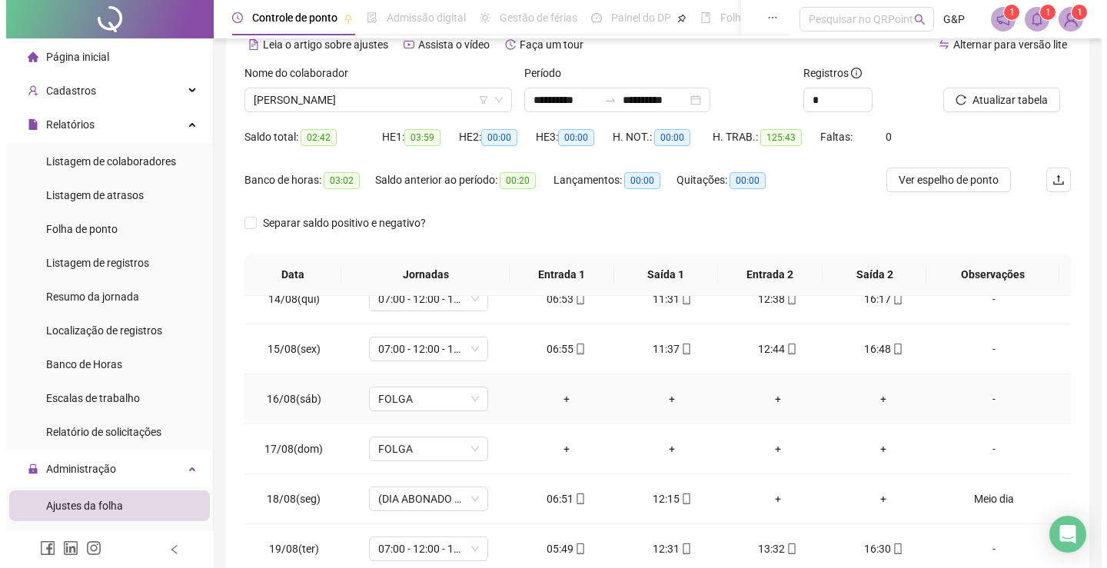
scroll to position [218, 0]
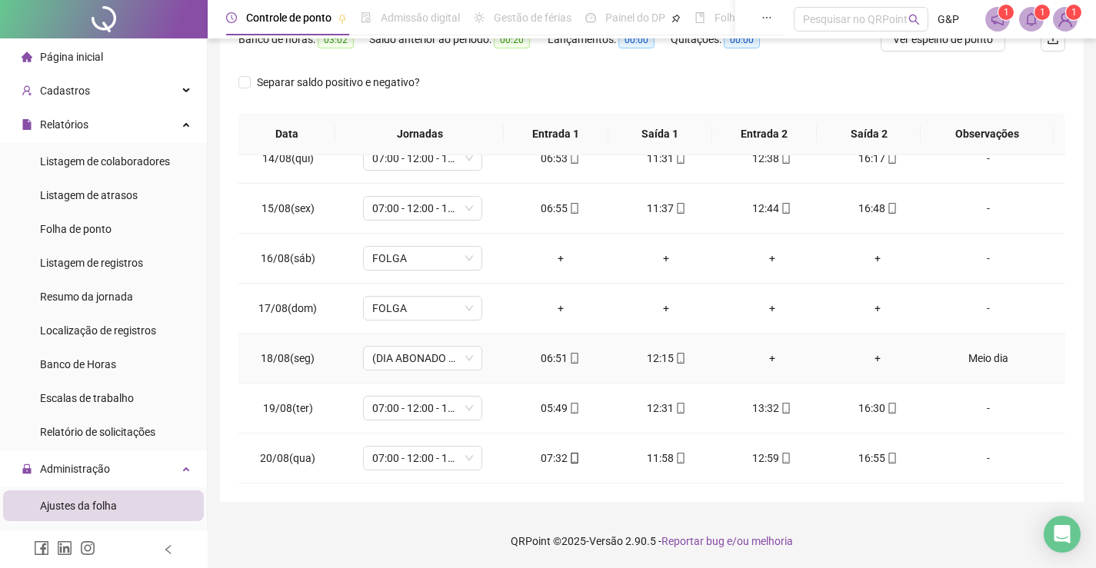
click at [971, 358] on div "Meio dia" at bounding box center [988, 358] width 91 height 17
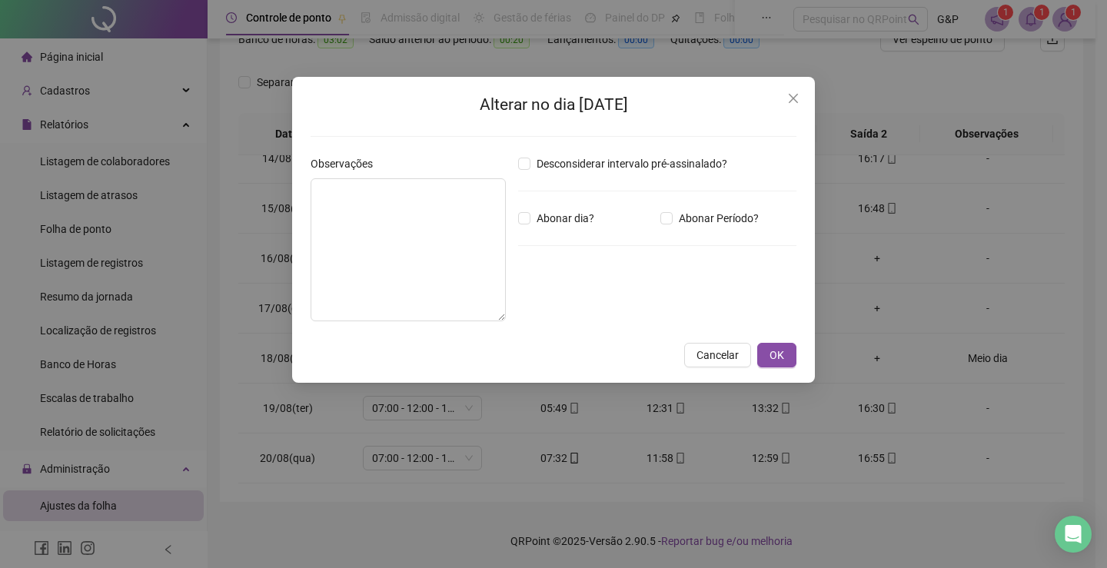
type textarea "********"
click at [559, 303] on input "*****" at bounding box center [559, 303] width 62 height 18
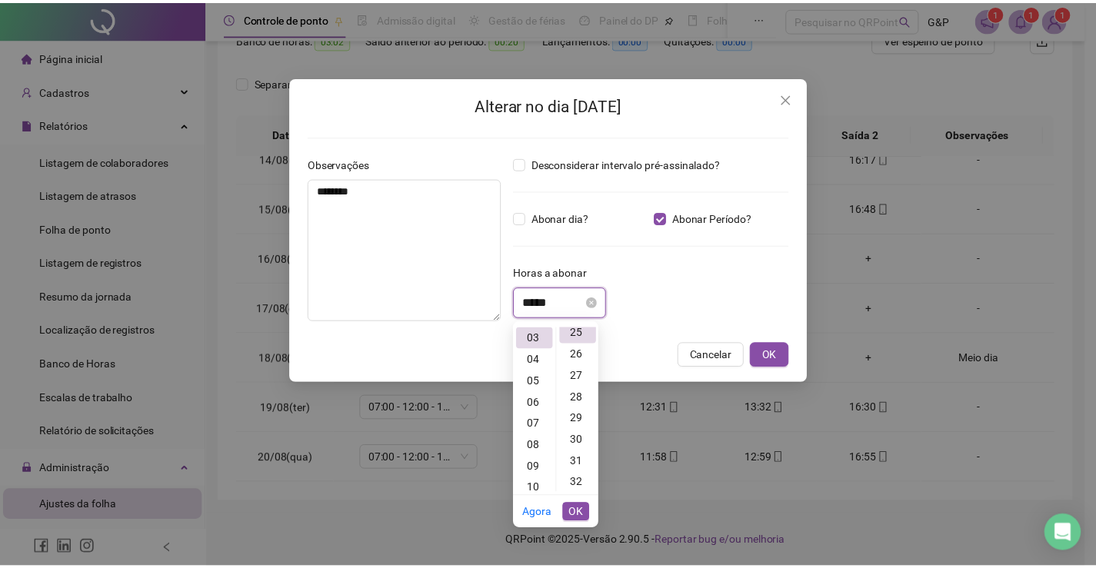
scroll to position [538, 0]
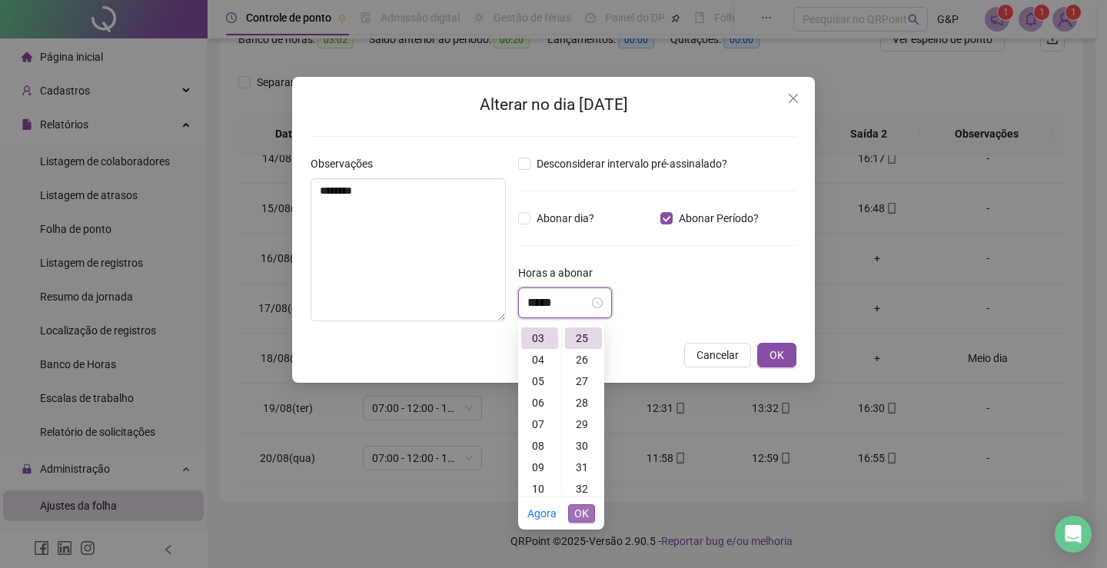
type input "*****"
click at [578, 518] on span "OK" at bounding box center [581, 513] width 15 height 17
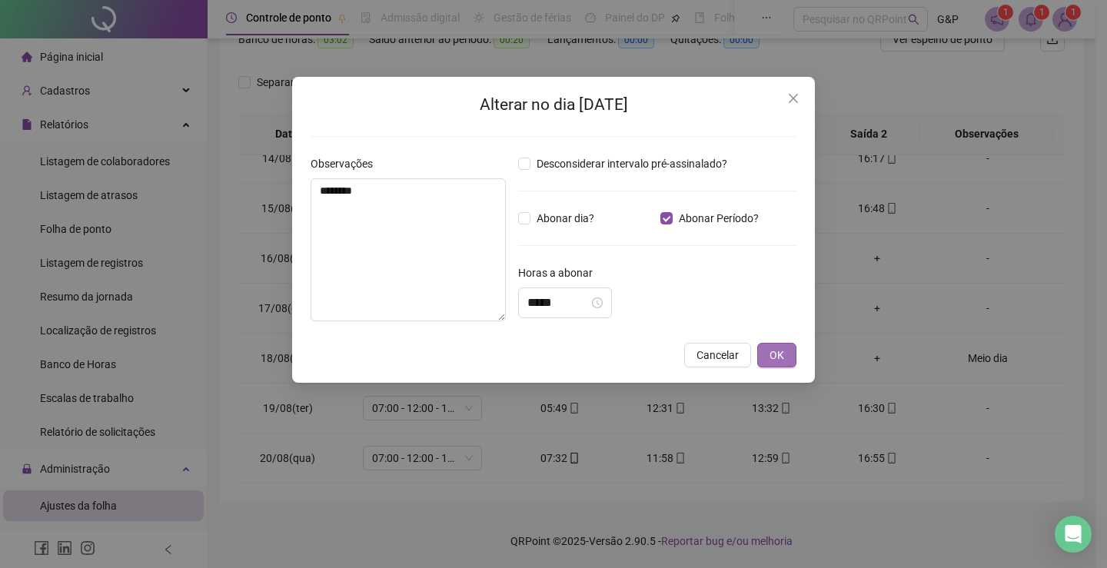
click at [778, 358] on span "OK" at bounding box center [777, 355] width 15 height 17
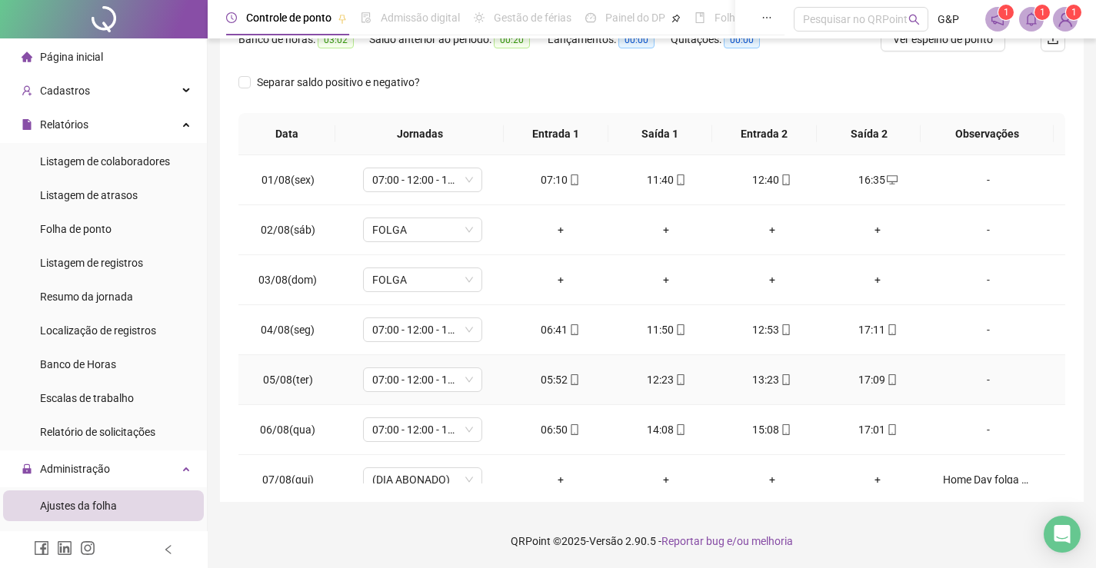
scroll to position [0, 0]
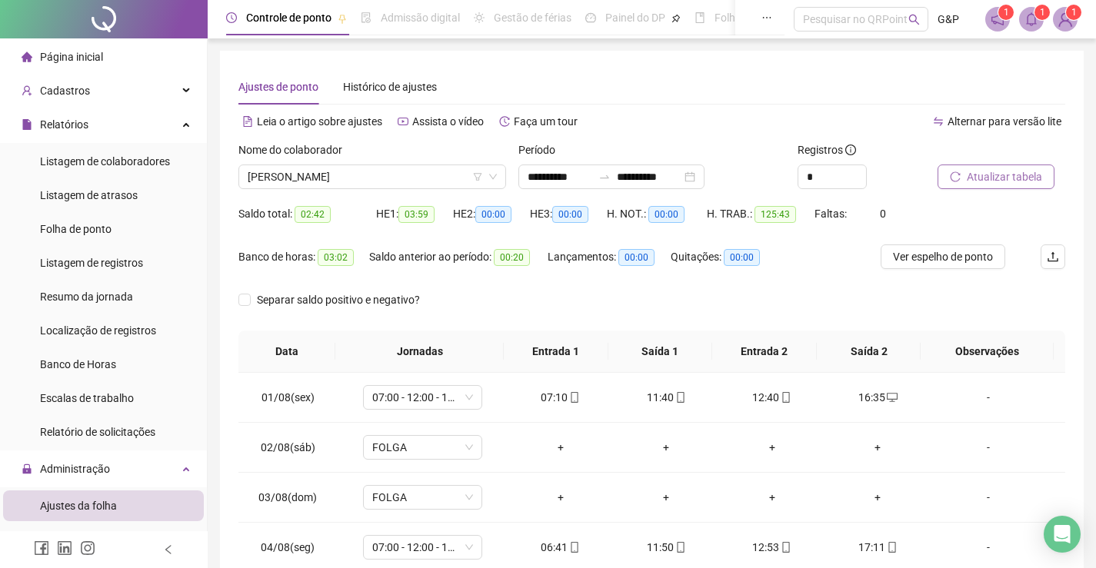
click at [996, 178] on span "Atualizar tabela" at bounding box center [1004, 176] width 75 height 17
click at [528, 174] on input "**********" at bounding box center [560, 176] width 65 height 17
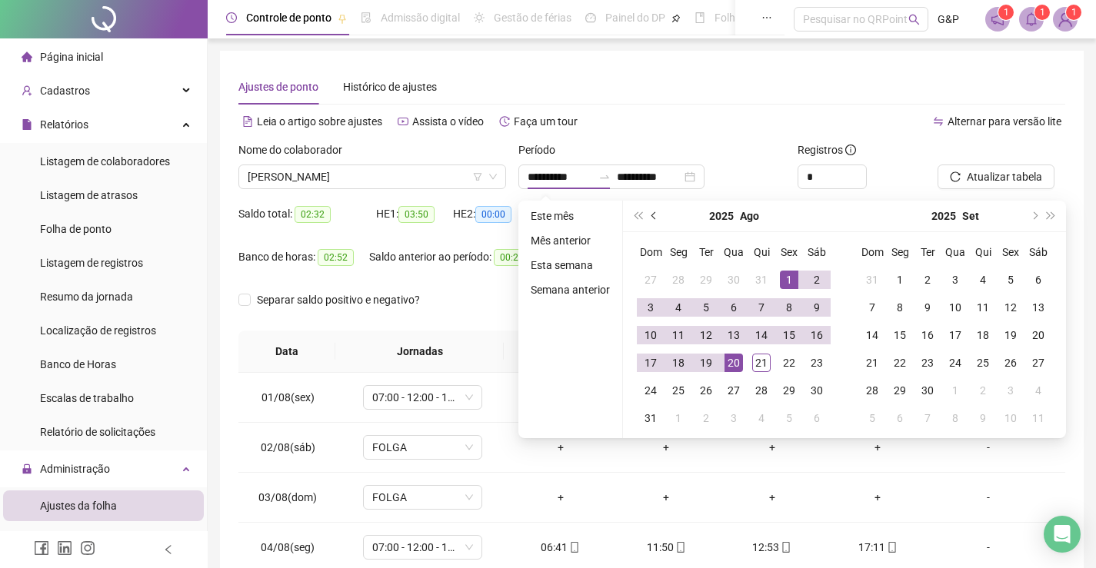
click at [656, 220] on button "prev-year" at bounding box center [654, 216] width 17 height 31
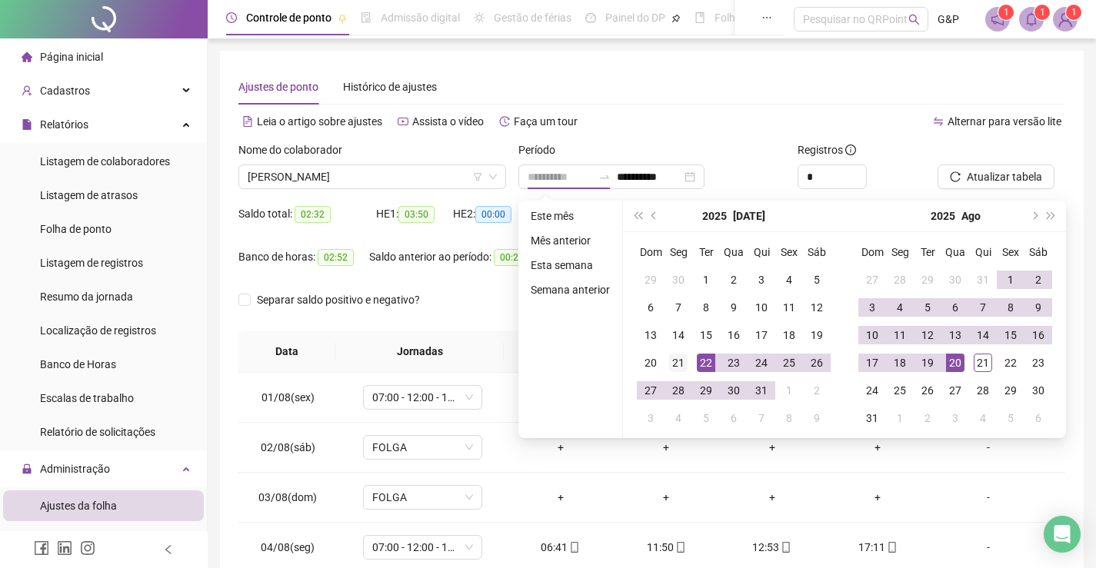
type input "**********"
click at [678, 361] on div "21" at bounding box center [678, 363] width 18 height 18
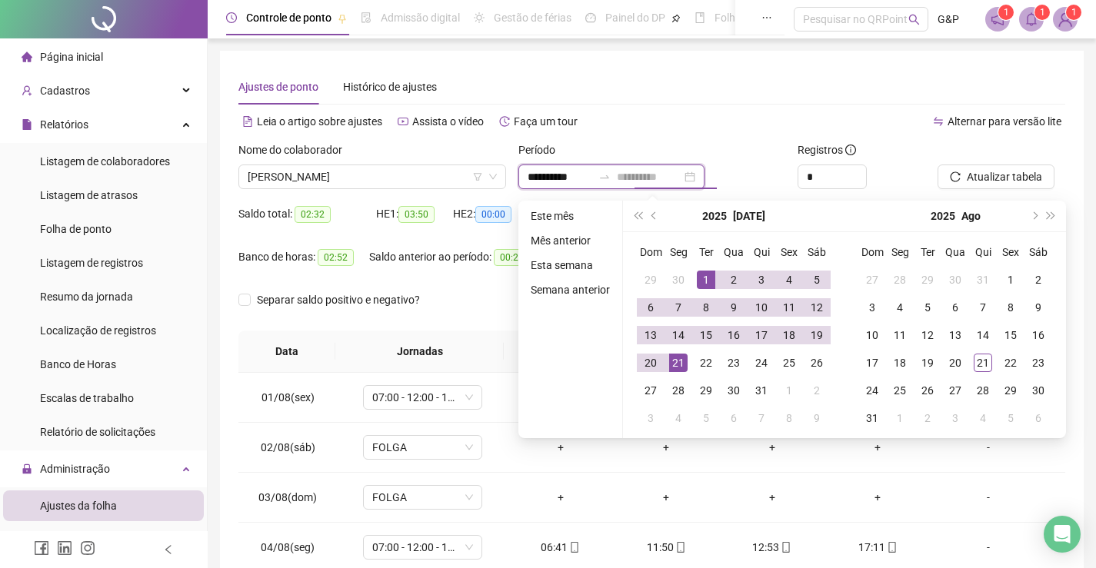
type input "**********"
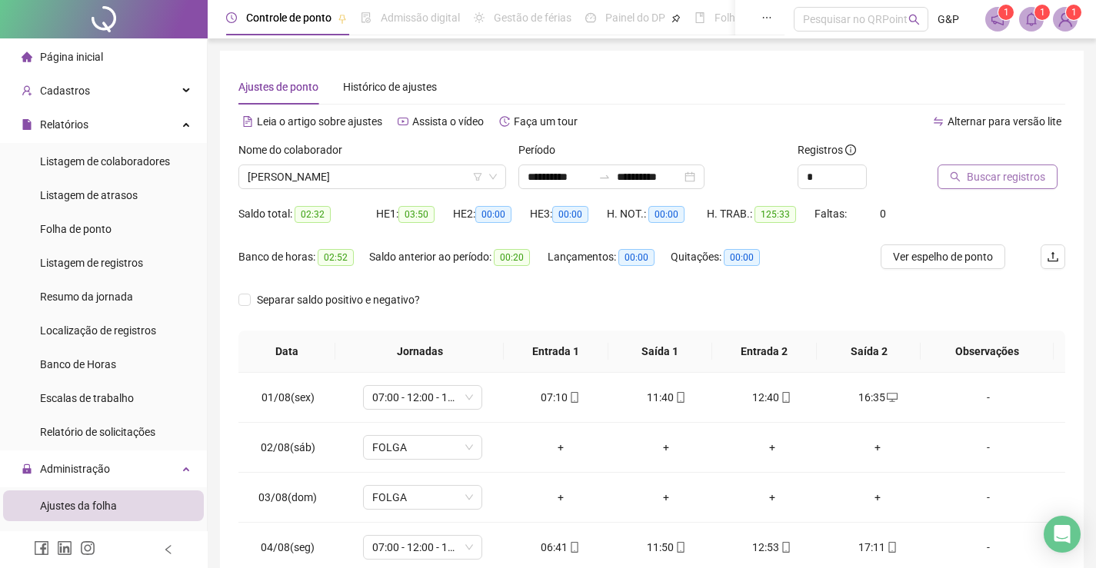
click at [989, 178] on span "Buscar registros" at bounding box center [1006, 176] width 78 height 17
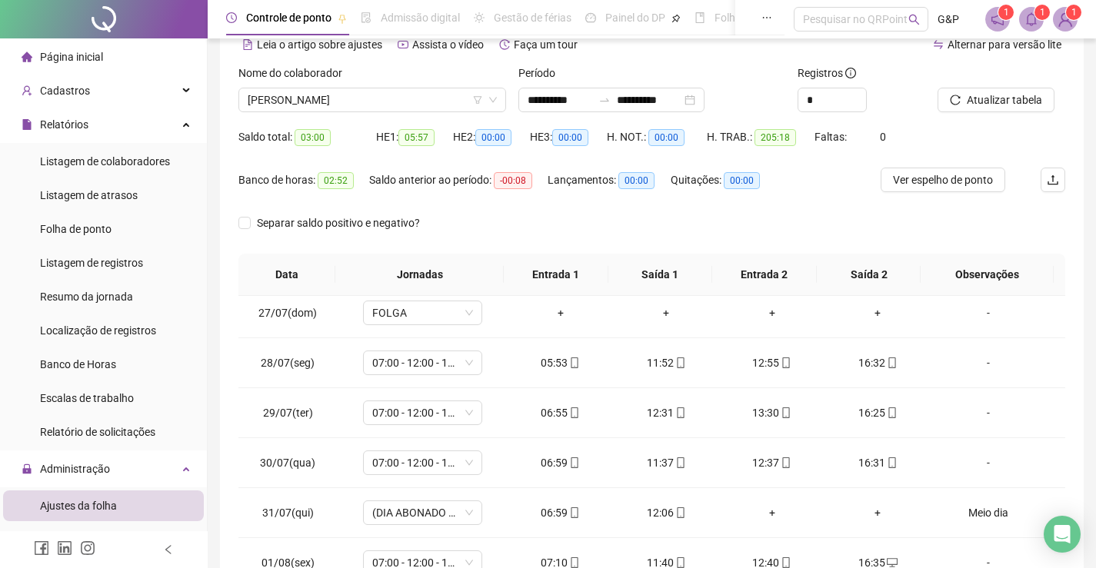
scroll to position [385, 0]
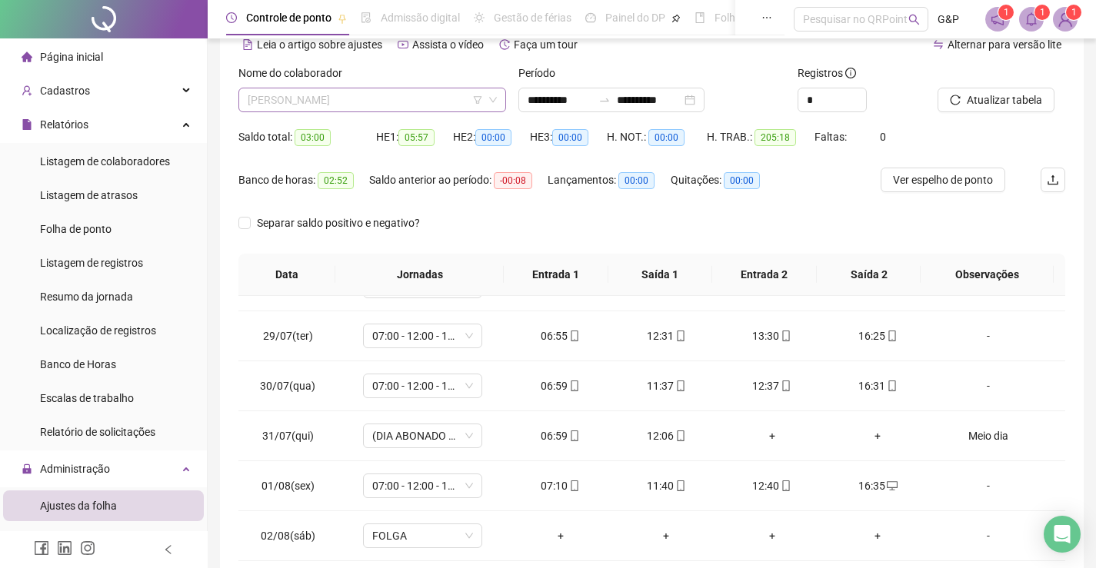
click at [286, 96] on span "[PERSON_NAME]" at bounding box center [372, 99] width 249 height 23
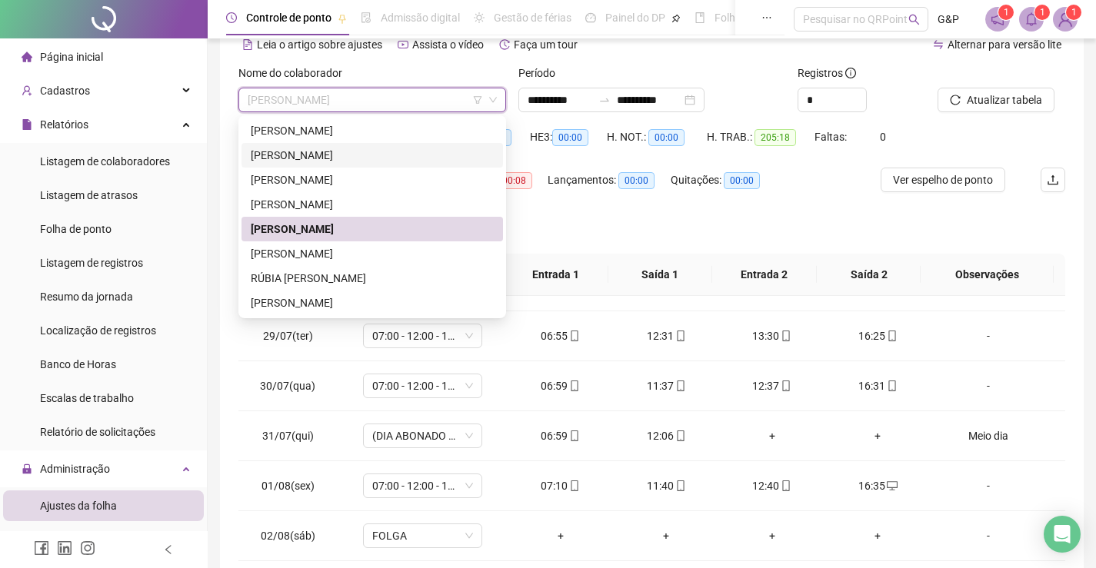
click at [356, 154] on div "[PERSON_NAME]" at bounding box center [372, 155] width 243 height 17
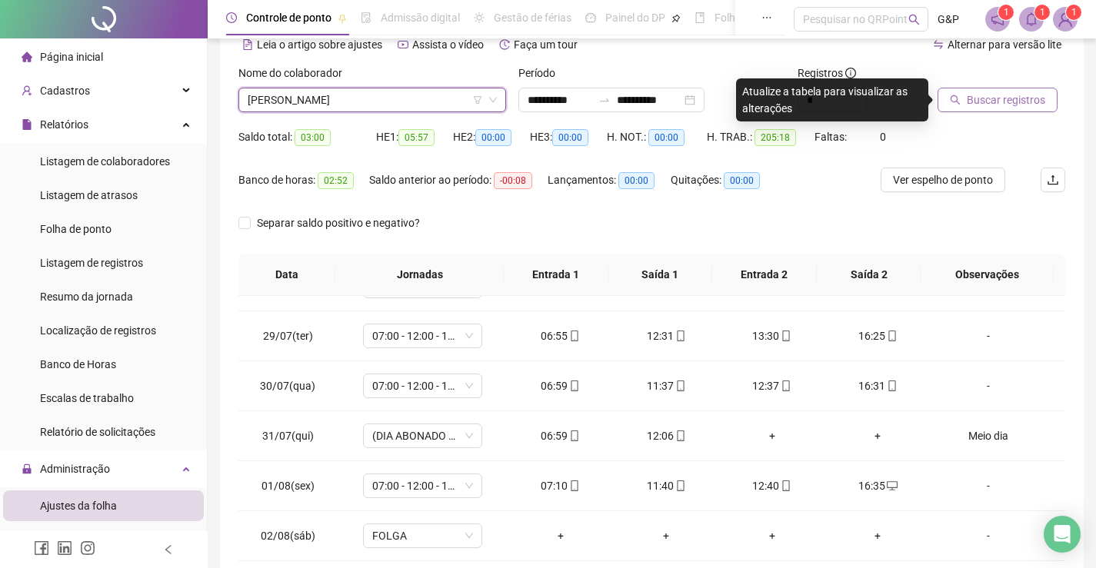
click at [996, 94] on span "Buscar registros" at bounding box center [1006, 100] width 78 height 17
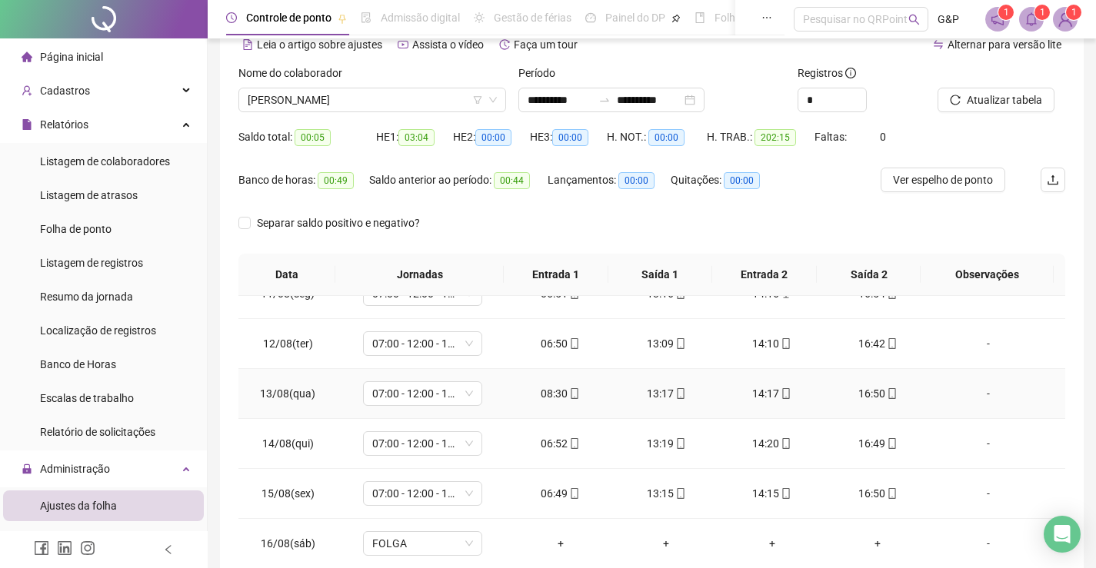
scroll to position [1221, 0]
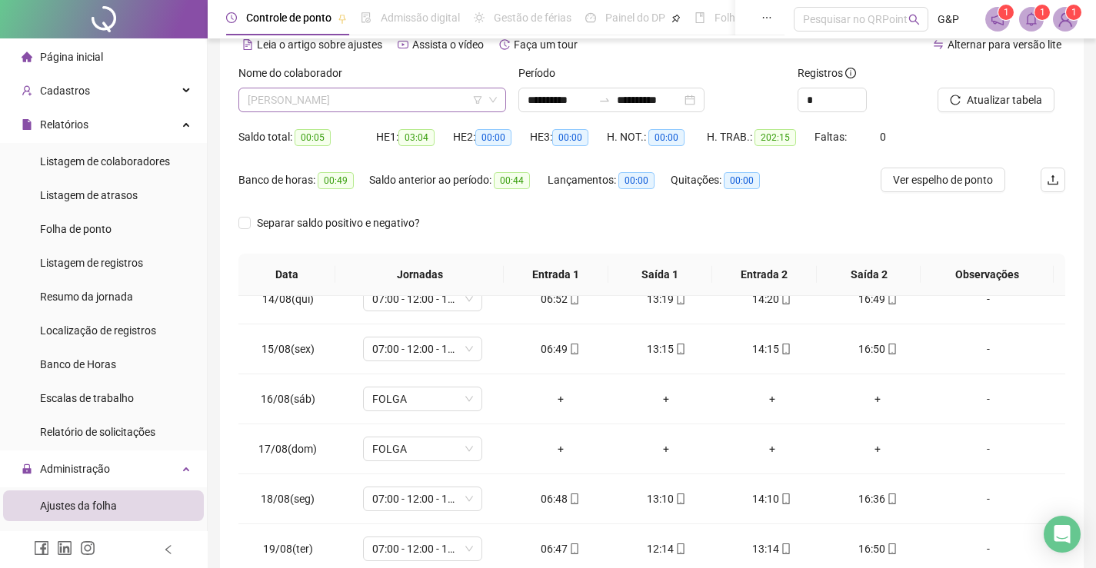
click at [391, 100] on span "[PERSON_NAME]" at bounding box center [372, 99] width 249 height 23
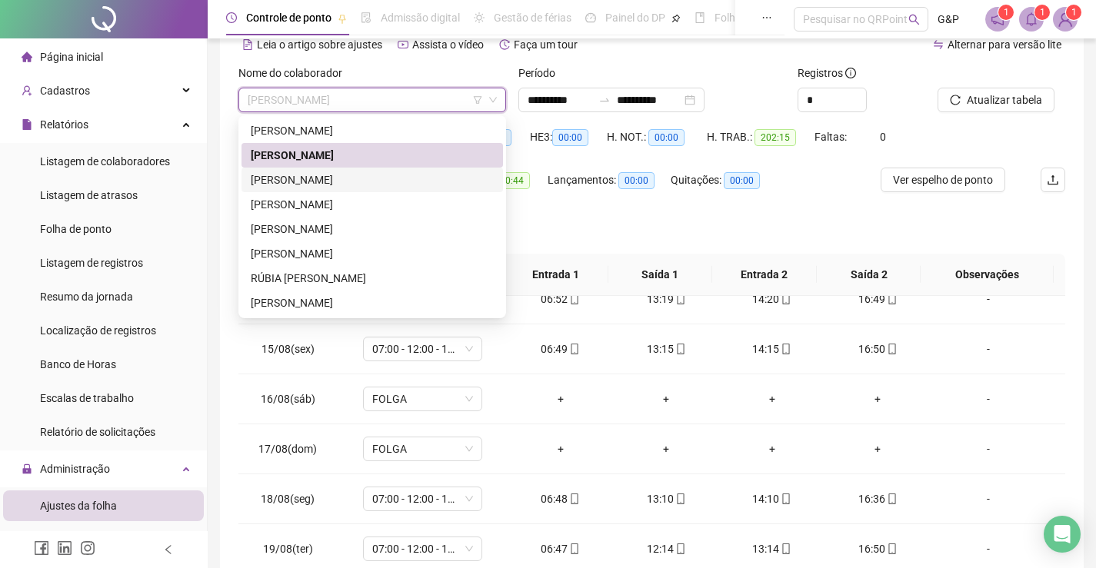
click at [302, 181] on div "[PERSON_NAME]" at bounding box center [372, 179] width 243 height 17
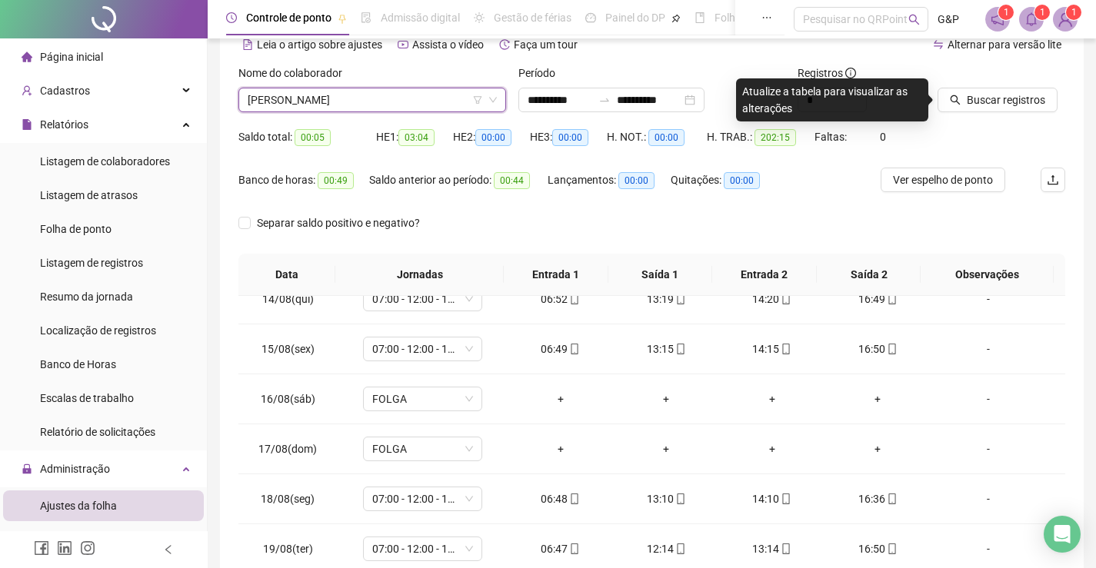
click at [373, 101] on span "[PERSON_NAME]" at bounding box center [372, 99] width 249 height 23
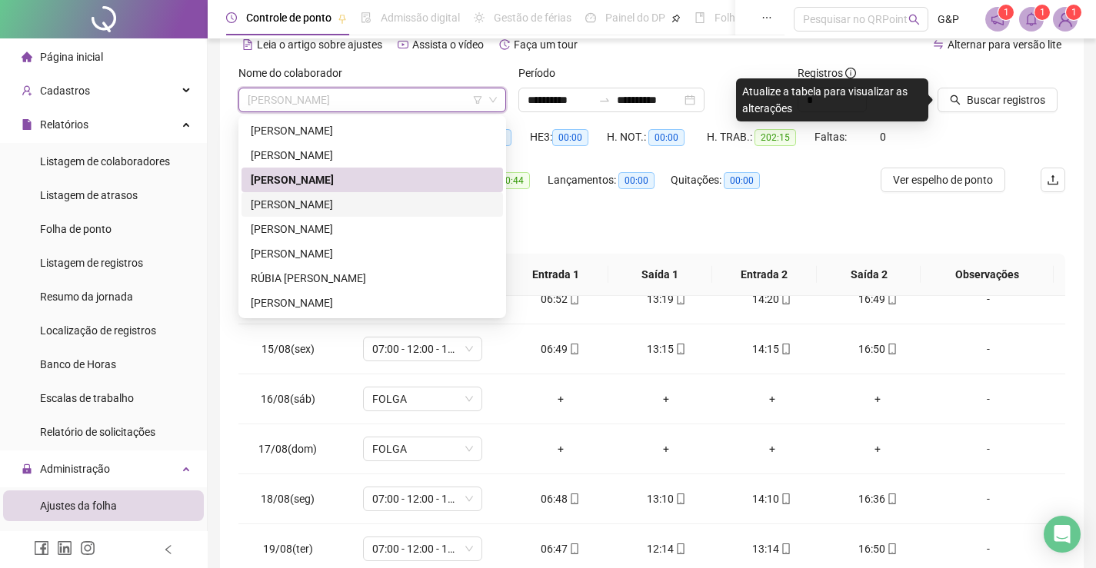
click at [366, 198] on div "[PERSON_NAME]" at bounding box center [372, 204] width 243 height 17
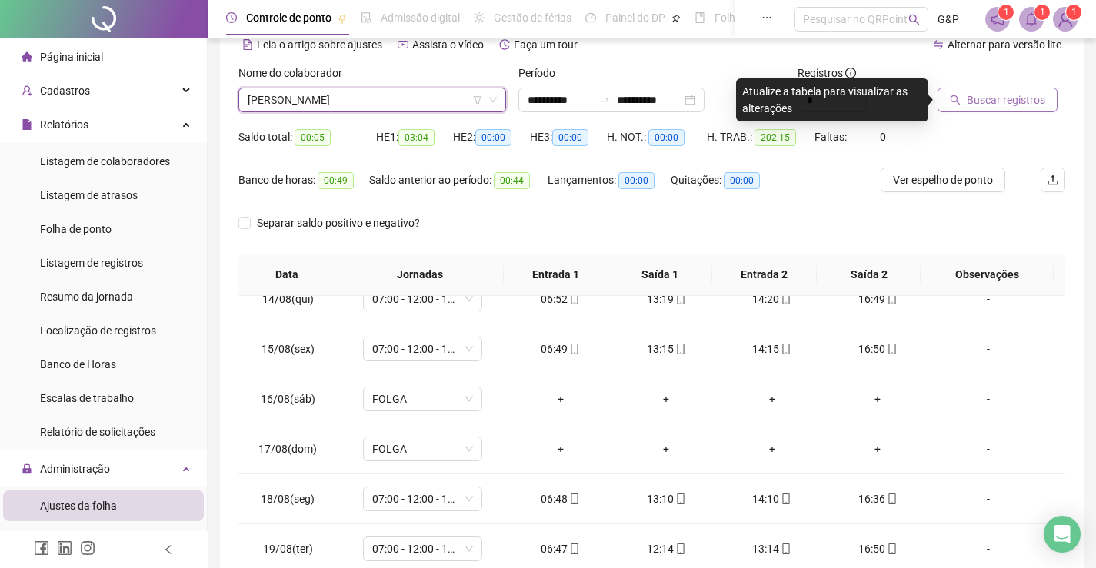
click at [979, 105] on span "Buscar registros" at bounding box center [1006, 100] width 78 height 17
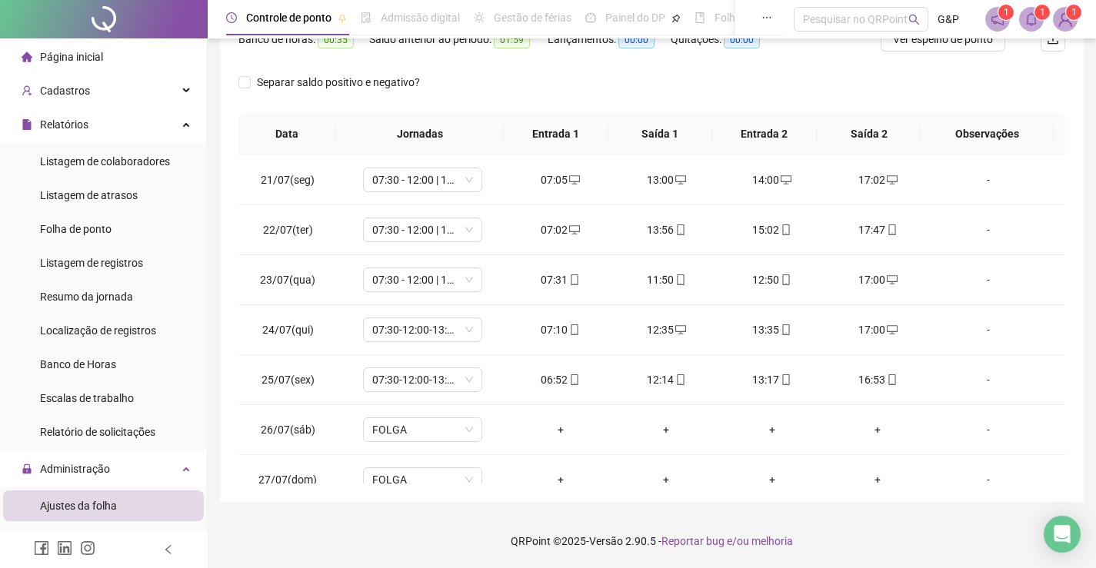
scroll to position [0, 0]
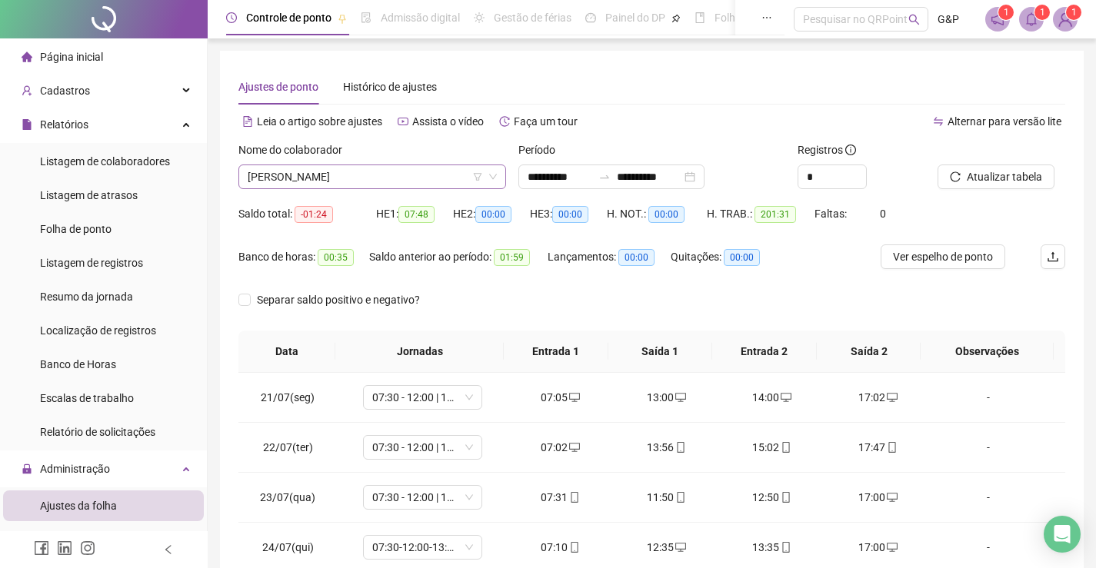
click at [419, 170] on span "[PERSON_NAME]" at bounding box center [372, 176] width 249 height 23
click at [404, 175] on span "[PERSON_NAME]" at bounding box center [372, 176] width 249 height 23
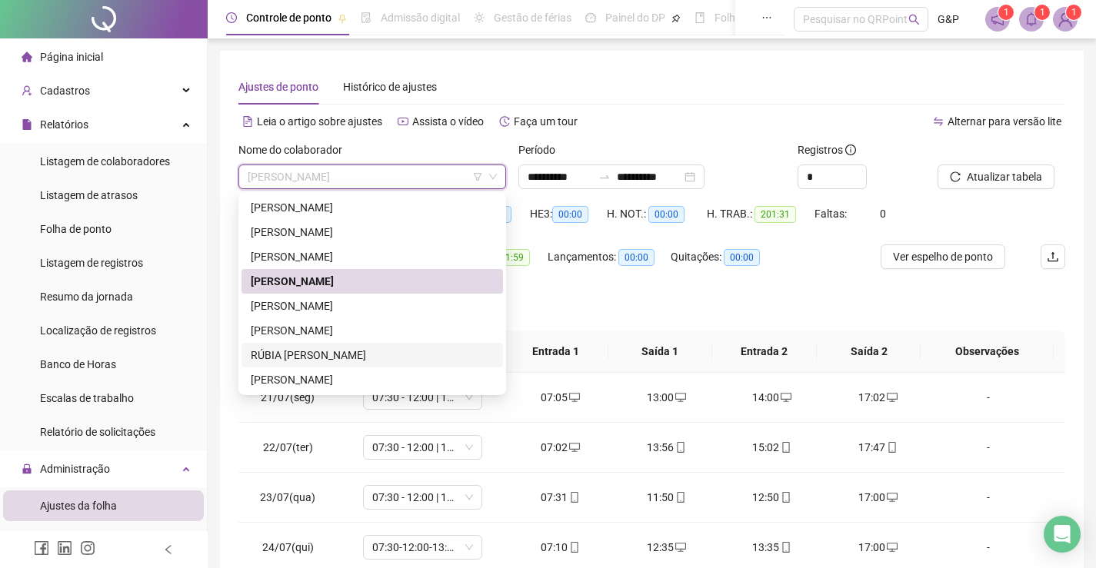
click at [309, 351] on div "RÚBIA [PERSON_NAME]" at bounding box center [372, 355] width 243 height 17
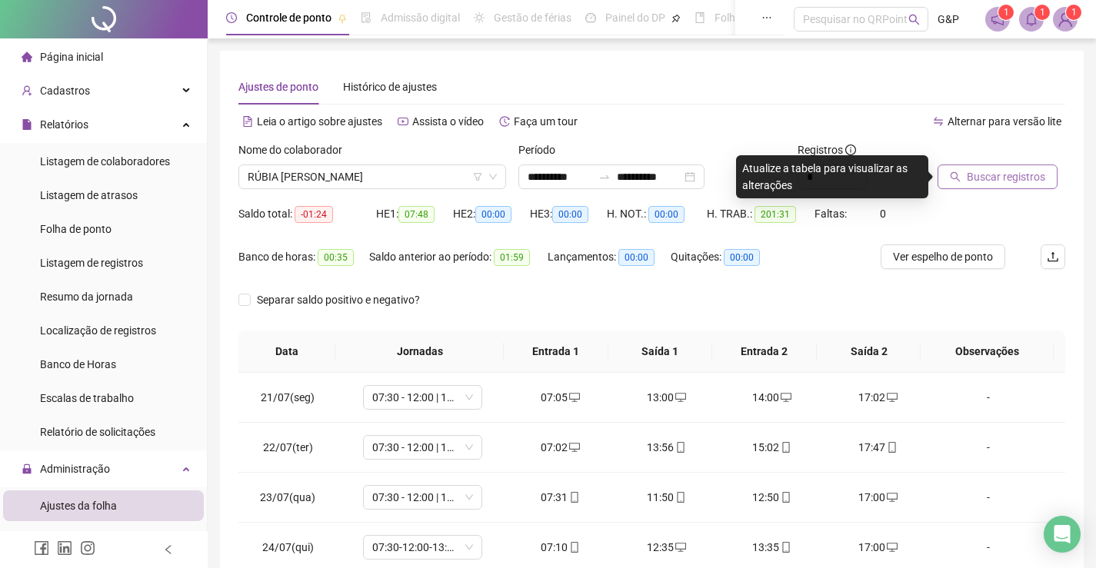
click at [992, 181] on span "Buscar registros" at bounding box center [1006, 176] width 78 height 17
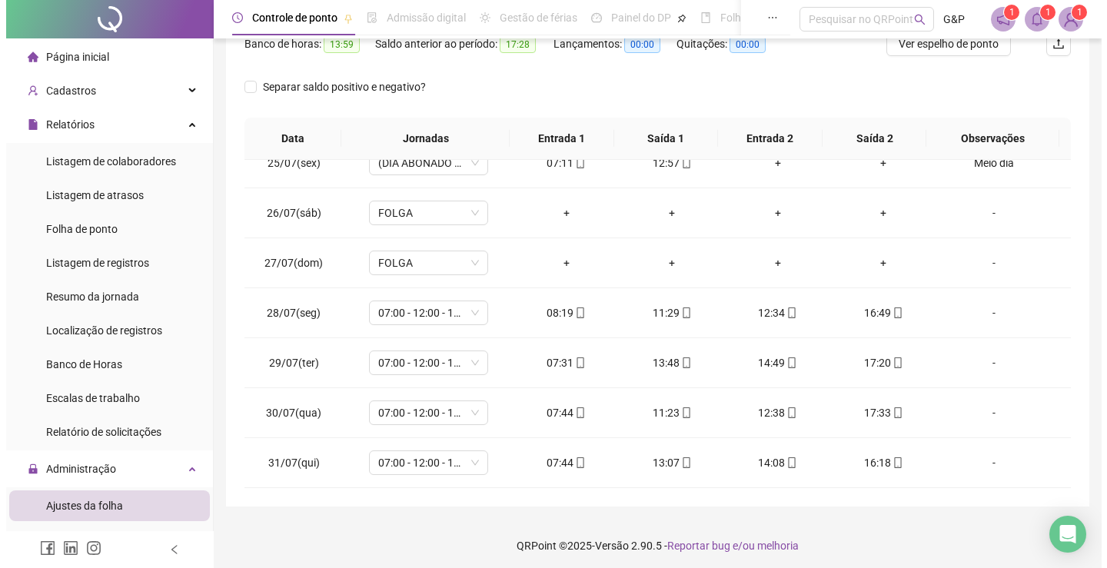
scroll to position [68, 0]
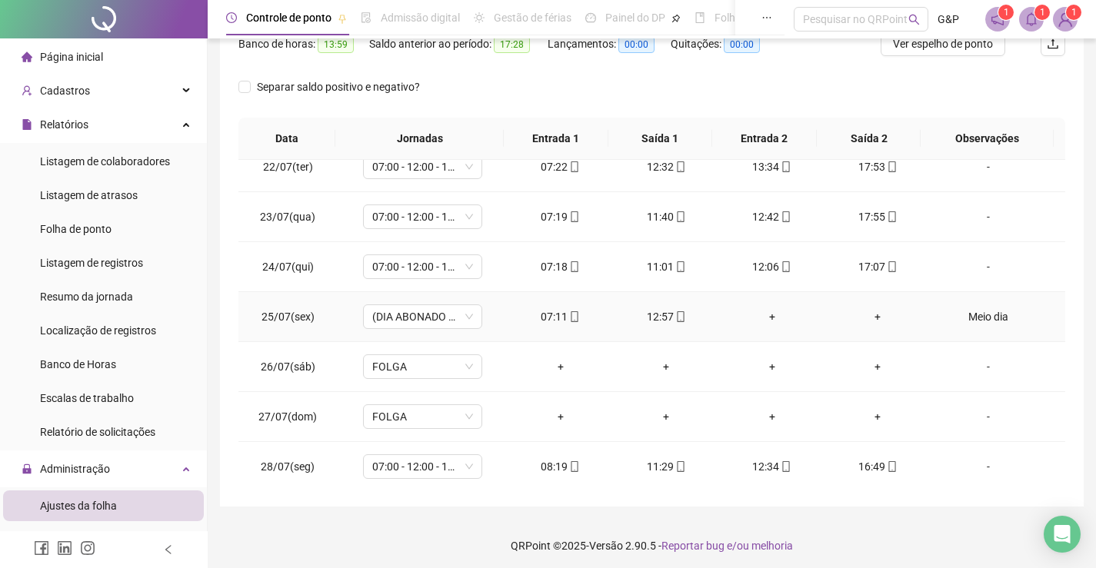
click at [976, 316] on div "Meio dia" at bounding box center [988, 316] width 91 height 17
type input "*****"
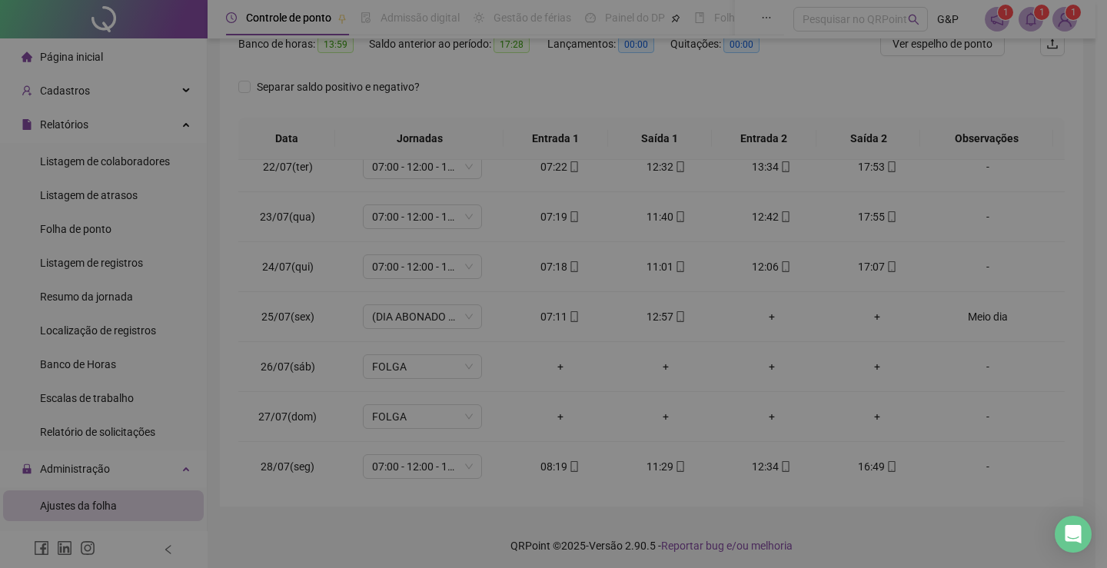
type textarea "********"
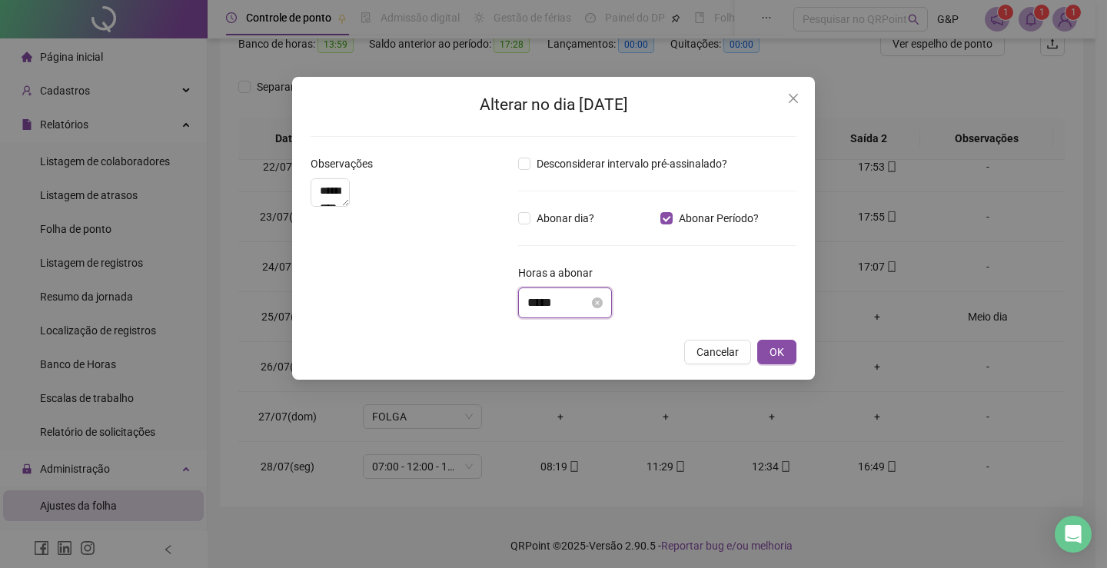
click at [561, 302] on input "*****" at bounding box center [559, 303] width 62 height 18
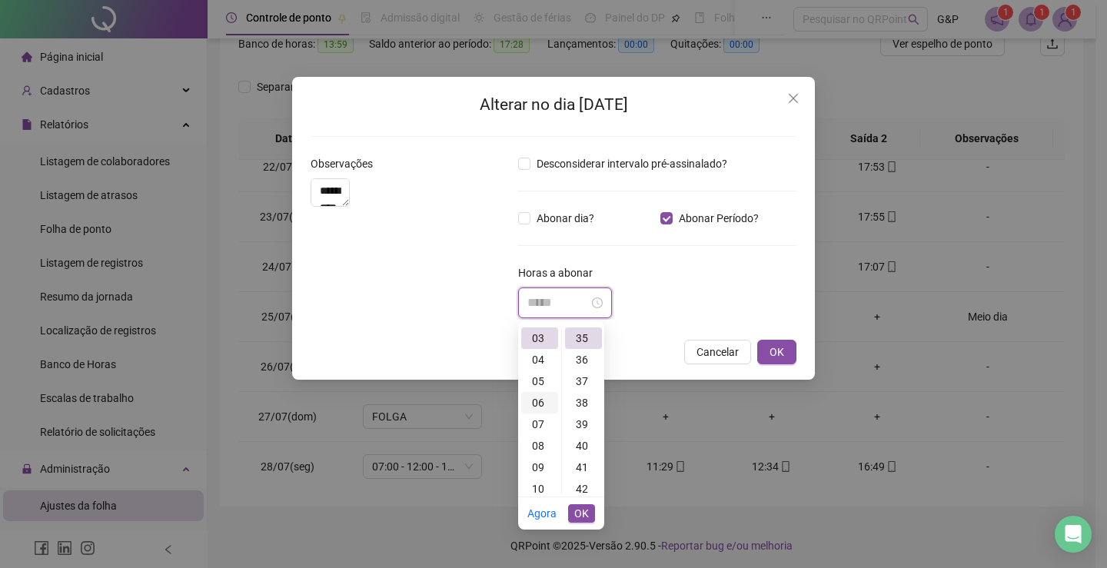
scroll to position [0, 0]
click at [541, 361] on div "01" at bounding box center [539, 360] width 37 height 22
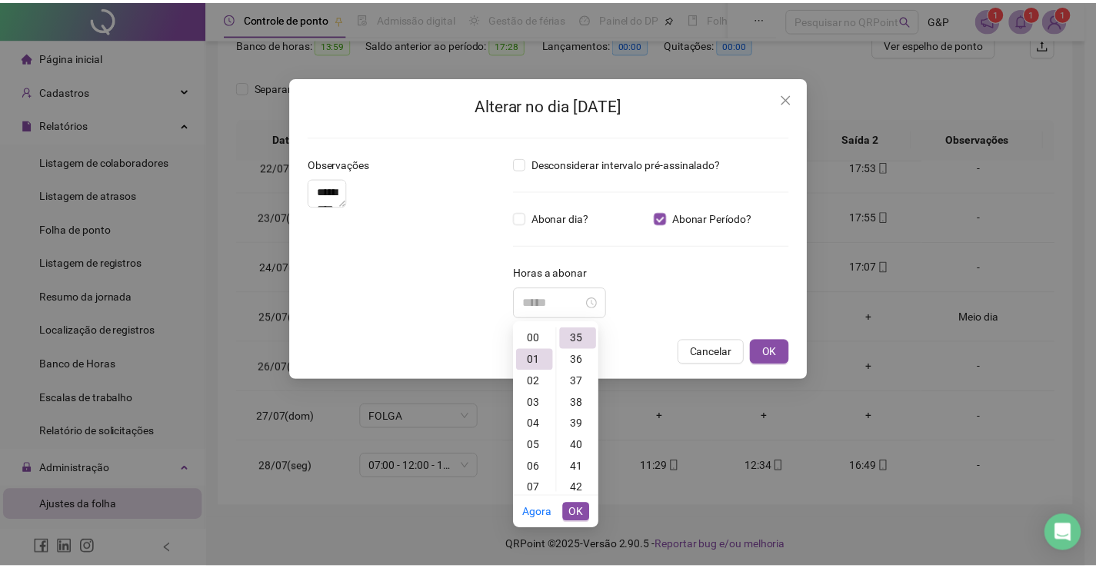
scroll to position [22, 0]
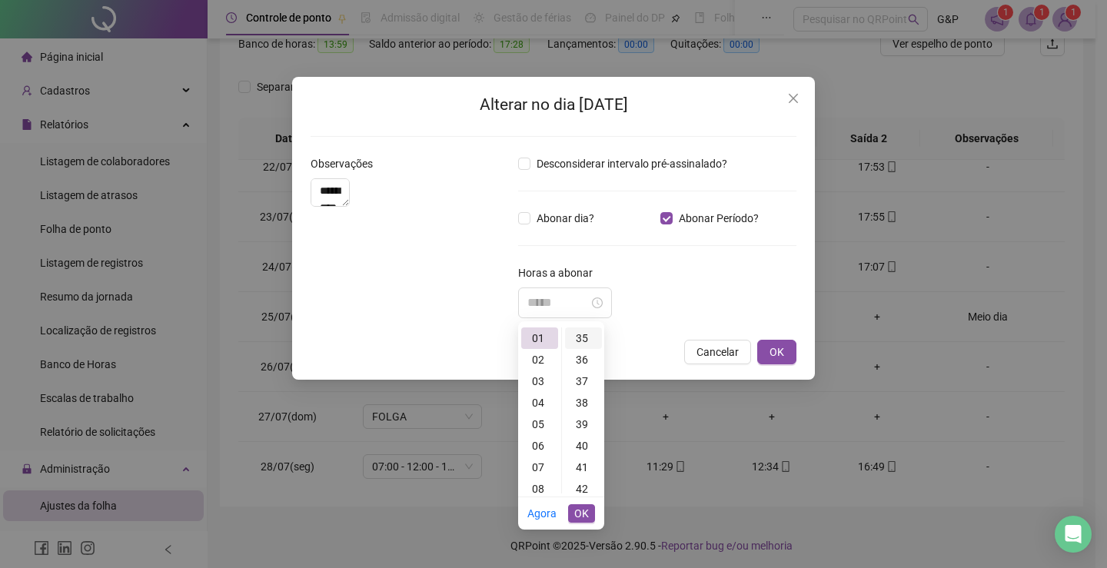
click at [587, 341] on div "35" at bounding box center [583, 339] width 37 height 22
type input "*****"
click at [587, 514] on span "OK" at bounding box center [581, 513] width 15 height 17
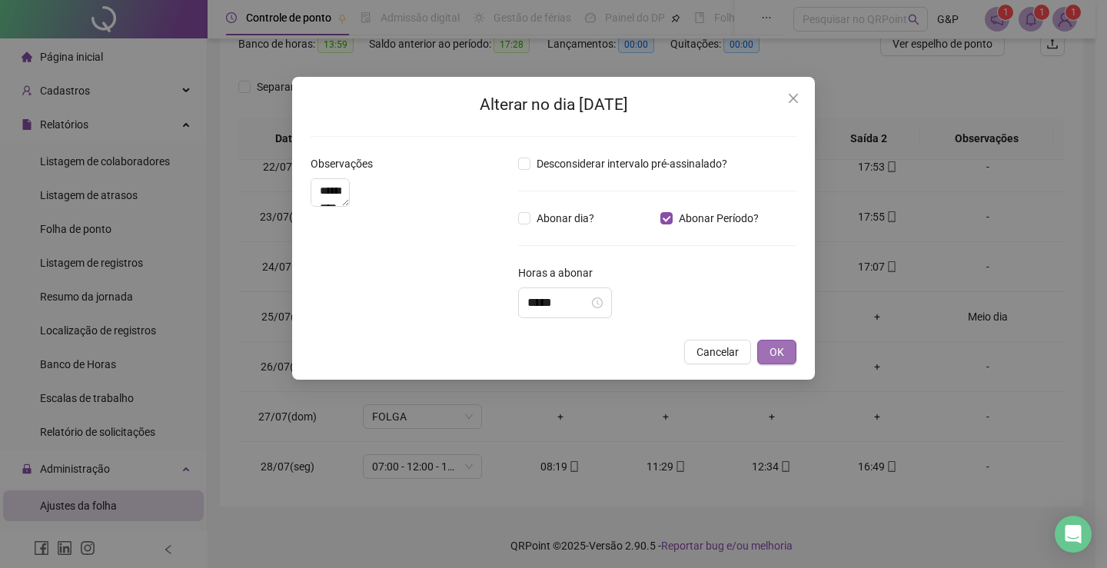
click at [783, 356] on span "OK" at bounding box center [777, 352] width 15 height 17
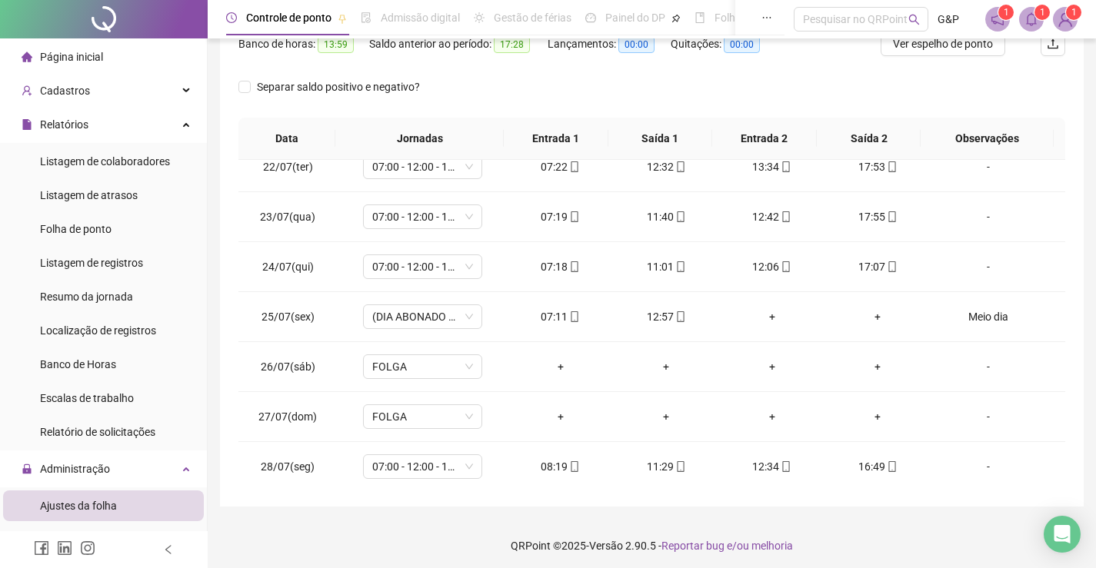
scroll to position [0, 0]
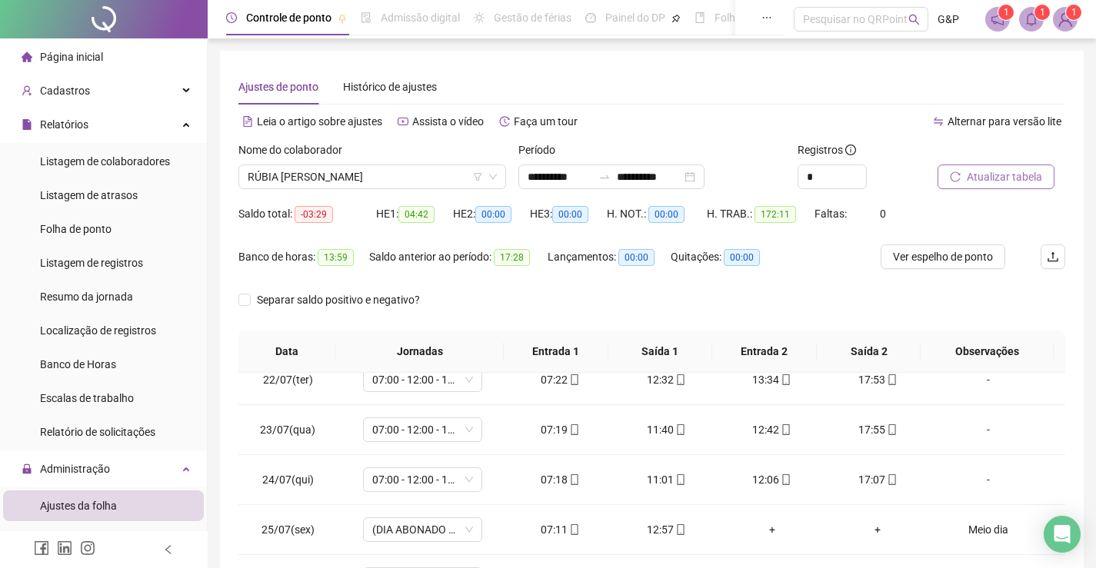
click at [971, 186] on button "Atualizar tabela" at bounding box center [995, 177] width 117 height 25
click at [538, 301] on div "Separar saldo positivo e negativo?" at bounding box center [651, 309] width 827 height 43
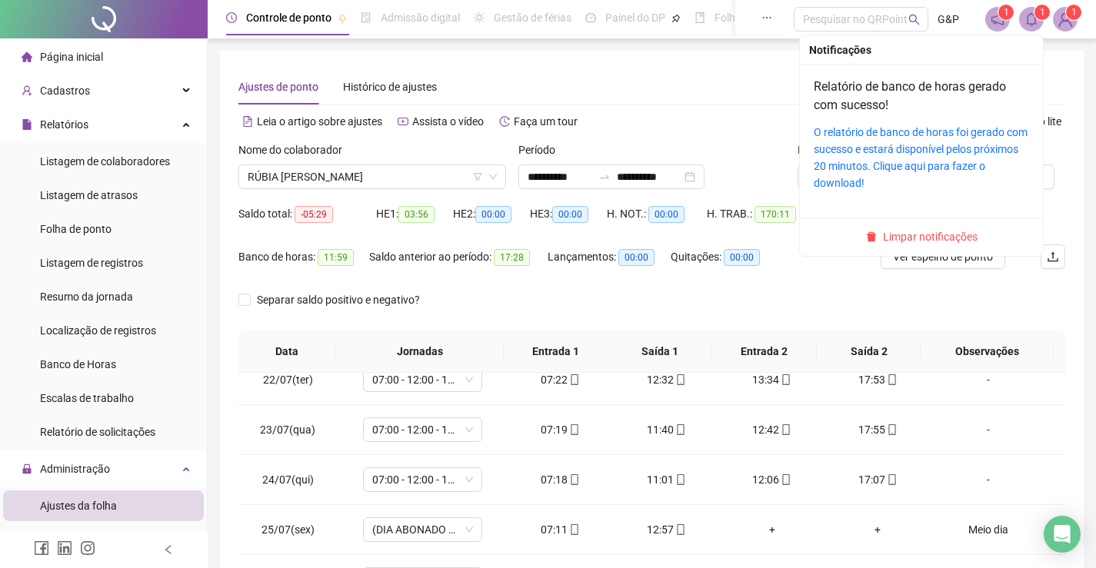
click at [1036, 19] on icon "bell" at bounding box center [1031, 19] width 14 height 14
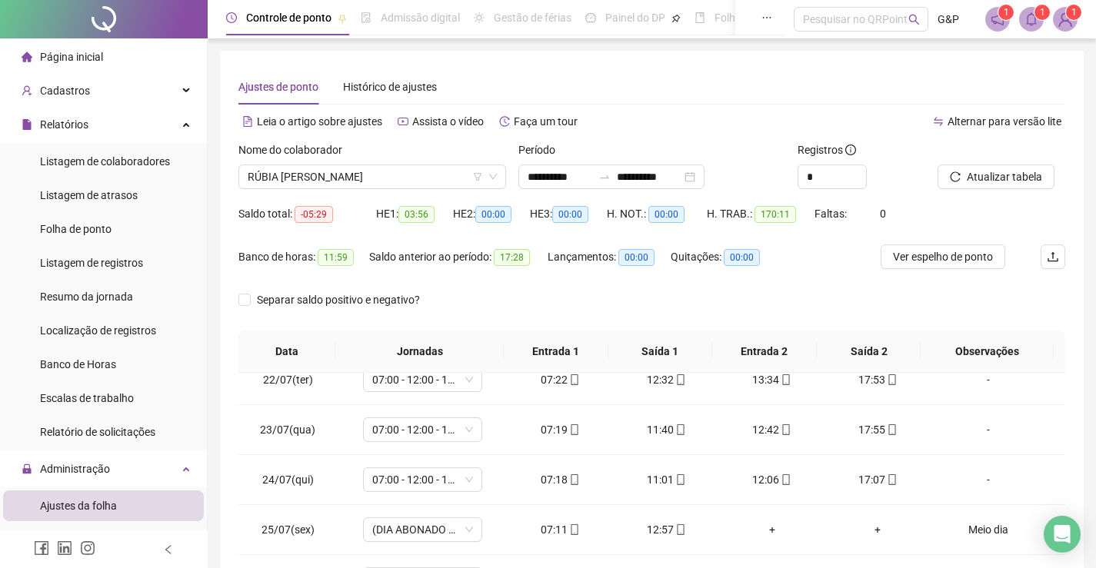
click at [1067, 88] on div "**********" at bounding box center [652, 385] width 864 height 669
click at [111, 361] on span "Banco de Horas" at bounding box center [78, 364] width 76 height 12
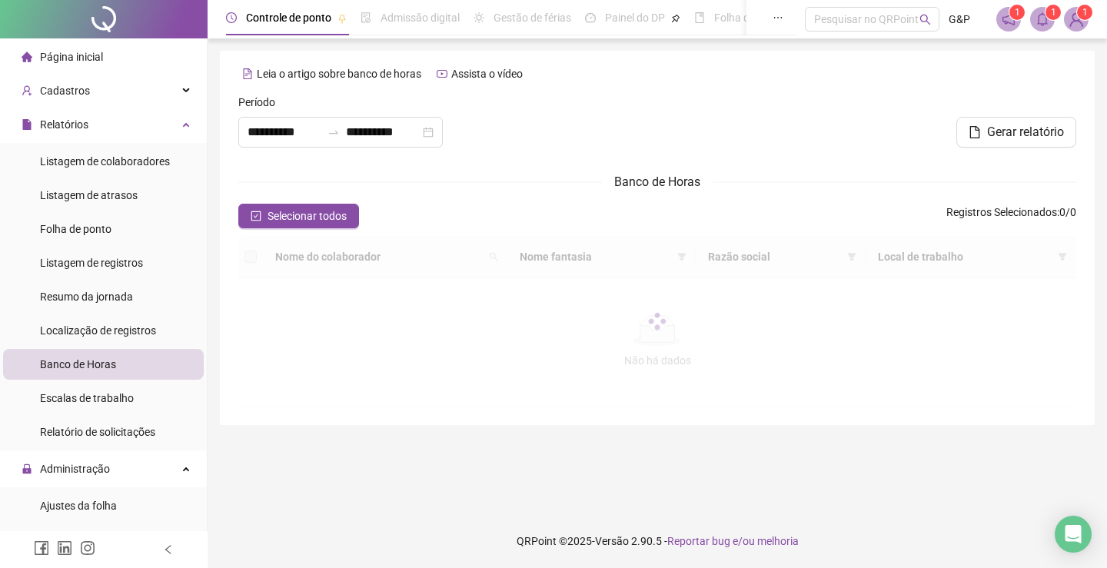
type input "**********"
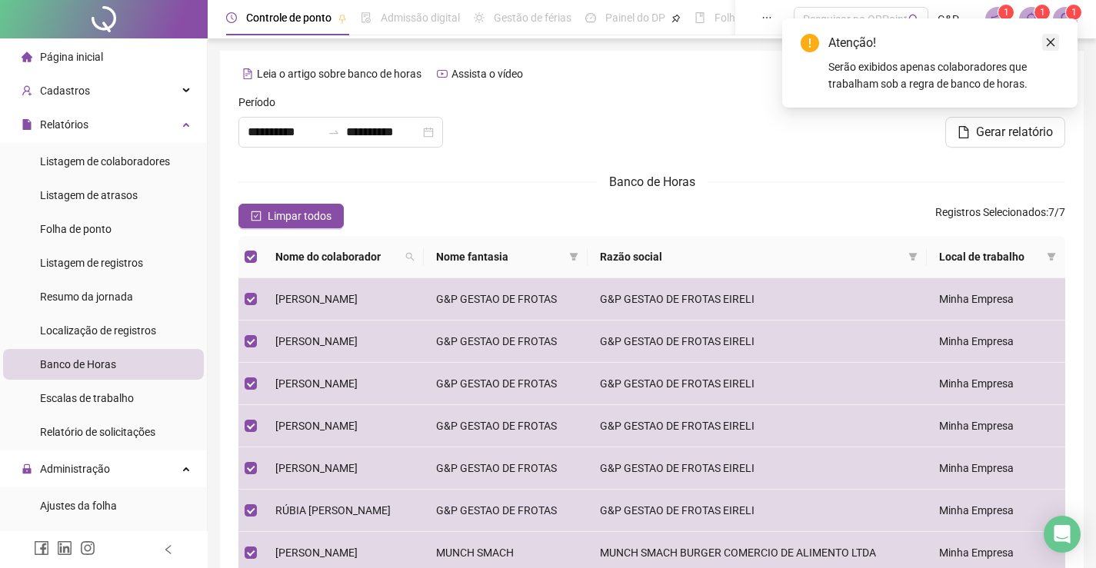
click at [1054, 44] on icon "close" at bounding box center [1050, 42] width 11 height 11
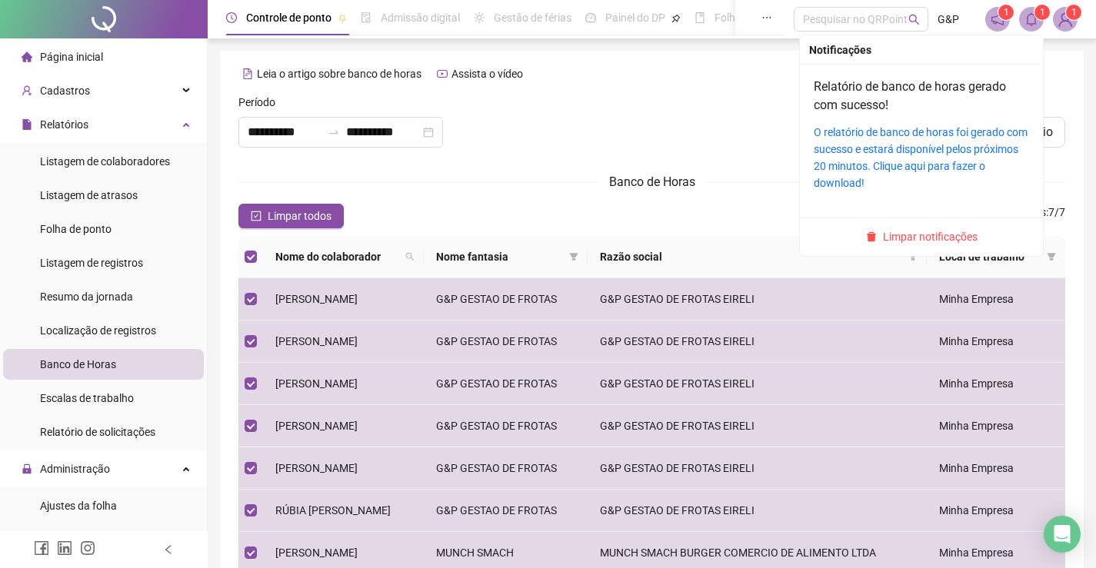
click at [1036, 30] on span at bounding box center [1031, 19] width 25 height 25
click at [929, 242] on span "Limpar notificações" at bounding box center [930, 236] width 95 height 17
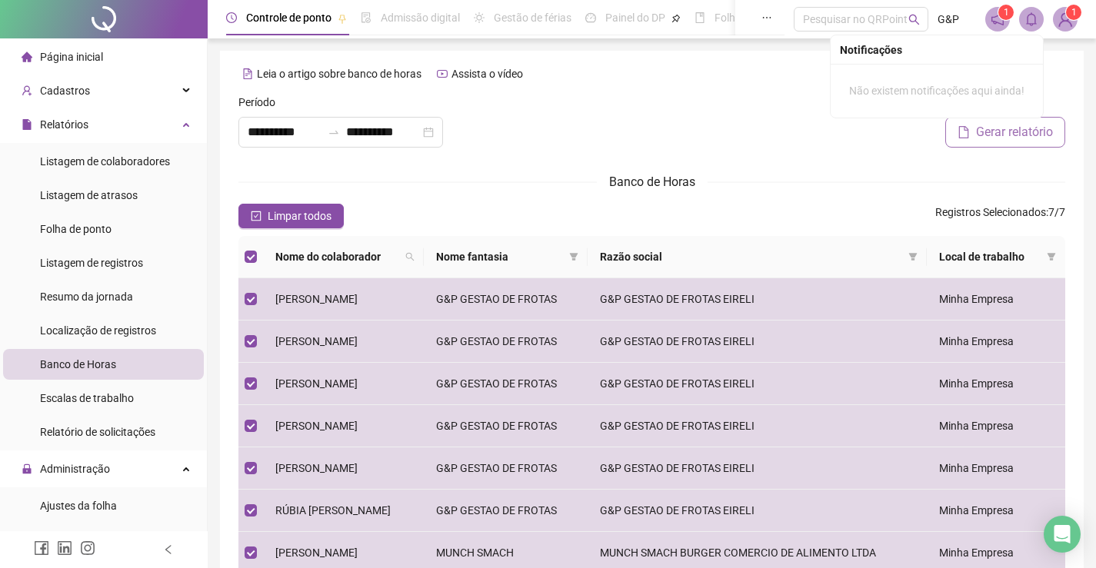
click at [1001, 130] on span "Gerar relatório" at bounding box center [1014, 132] width 77 height 18
click at [66, 61] on span "Página inicial" at bounding box center [71, 57] width 63 height 12
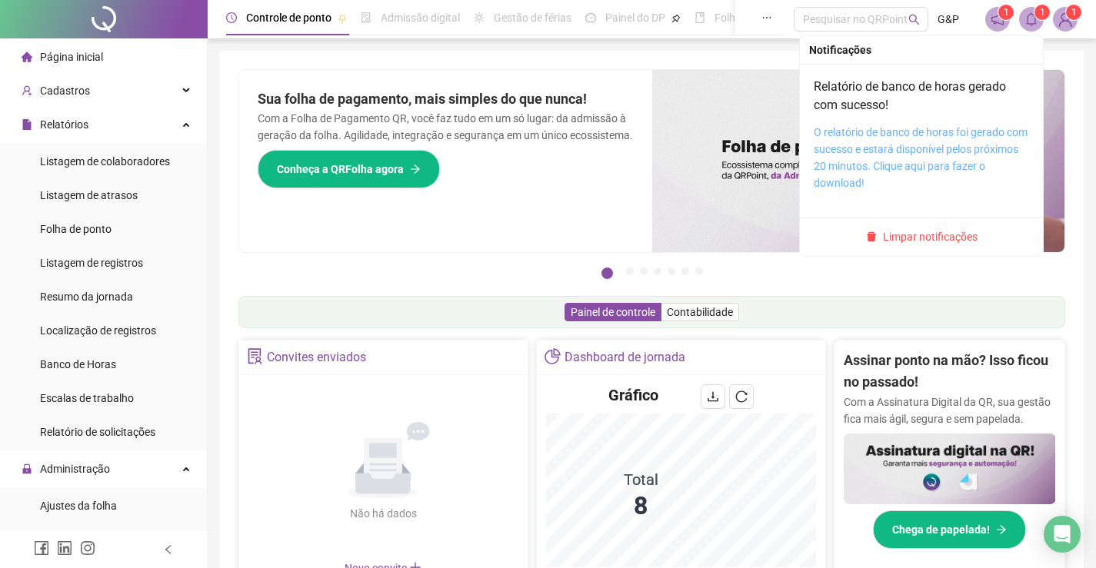
click at [931, 131] on link "O relatório de banco de horas foi gerado com sucesso e estará disponível pelos …" at bounding box center [921, 157] width 214 height 63
